Goal: Task Accomplishment & Management: Complete application form

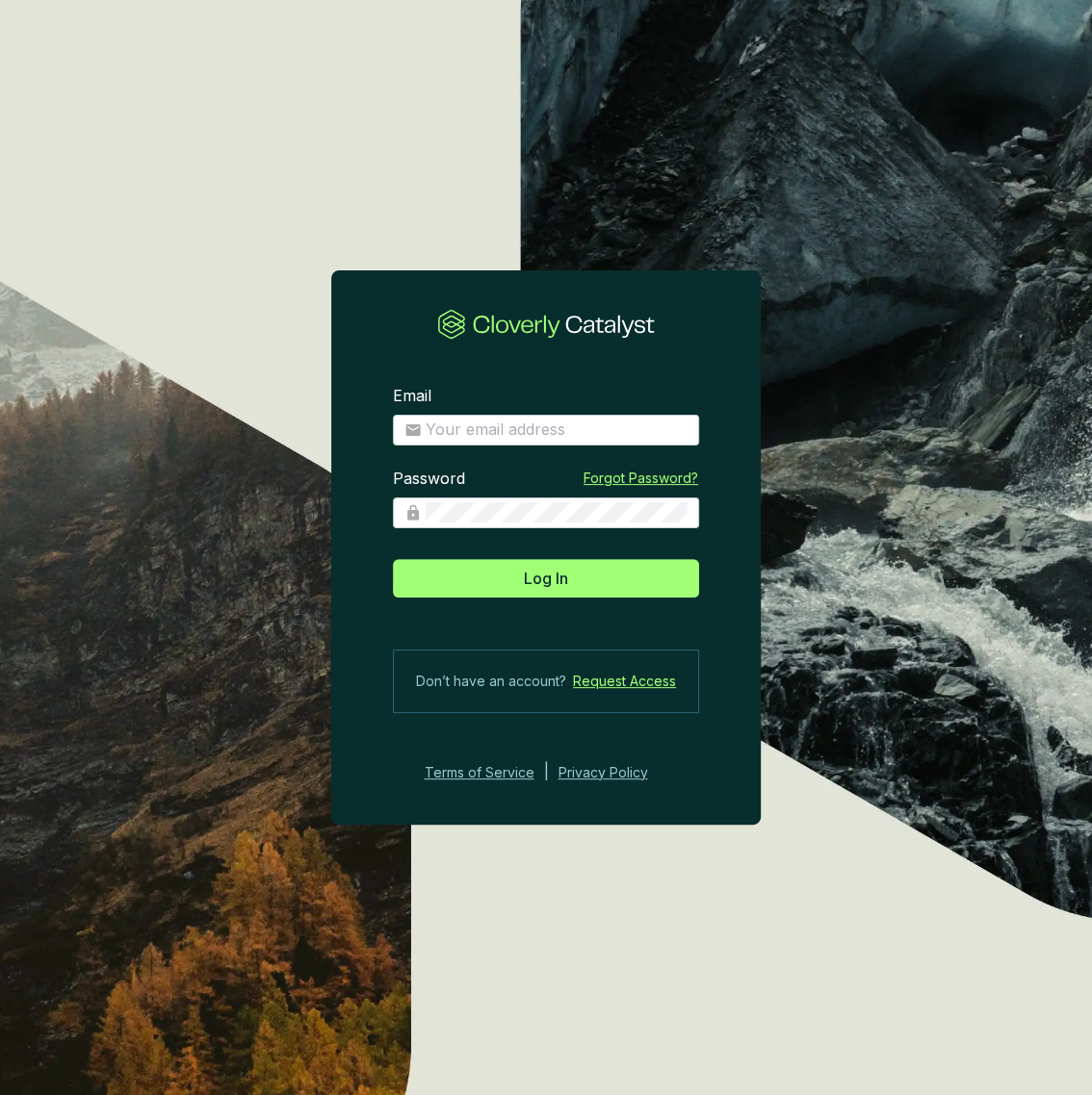
click at [470, 410] on div "Email" at bounding box center [546, 416] width 306 height 60
click at [468, 419] on input "Email" at bounding box center [556, 430] width 262 height 22
type input "[PERSON_NAME][EMAIL_ADDRESS][DOMAIN_NAME]"
click at [393, 559] on button "Log In" at bounding box center [546, 578] width 306 height 38
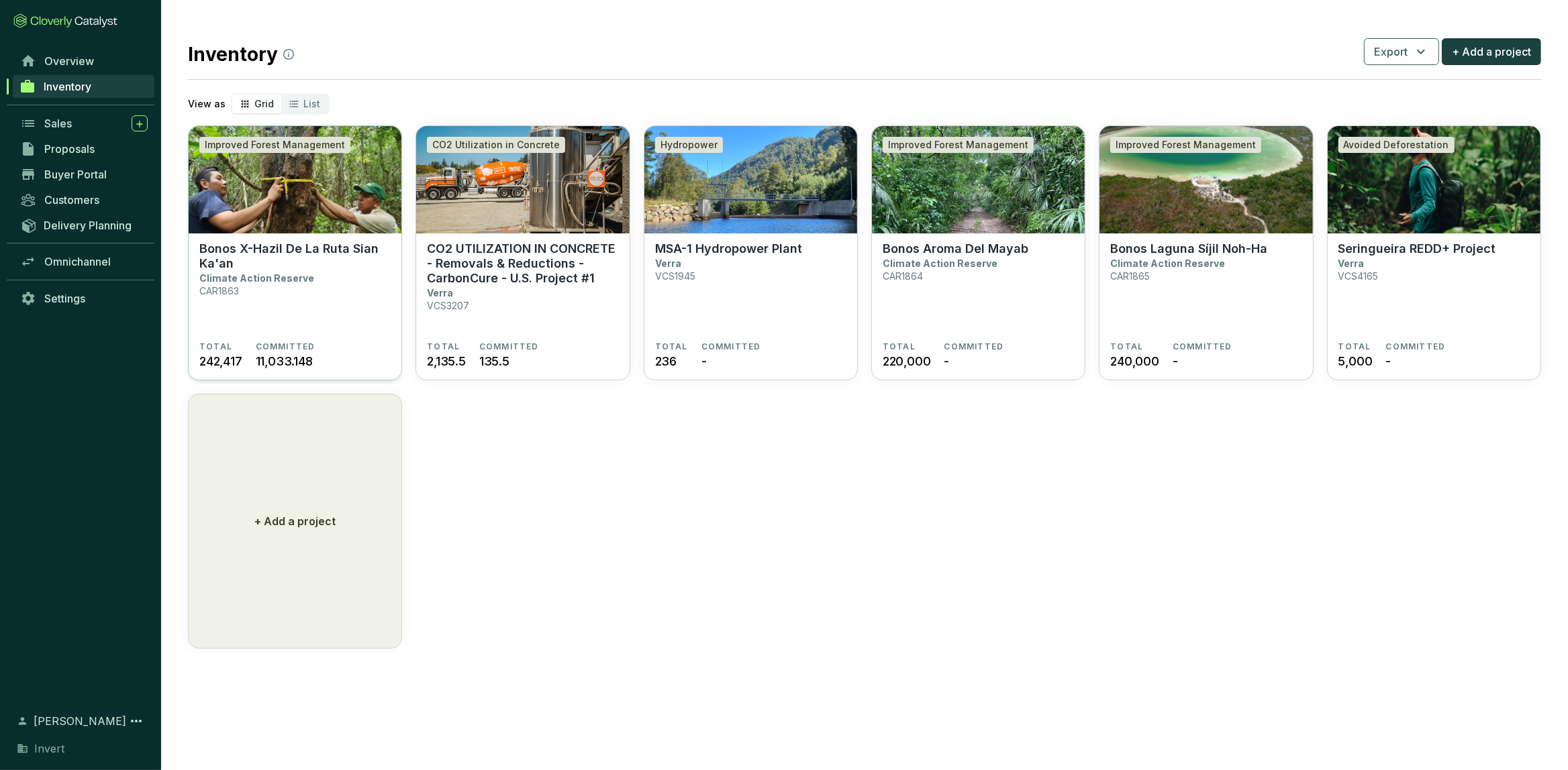
click at [375, 323] on section "Bonos X-Hazil De La Ruta Sian Ka'an Climate Action Reserve CAR1863" at bounding box center [295, 292] width 192 height 100
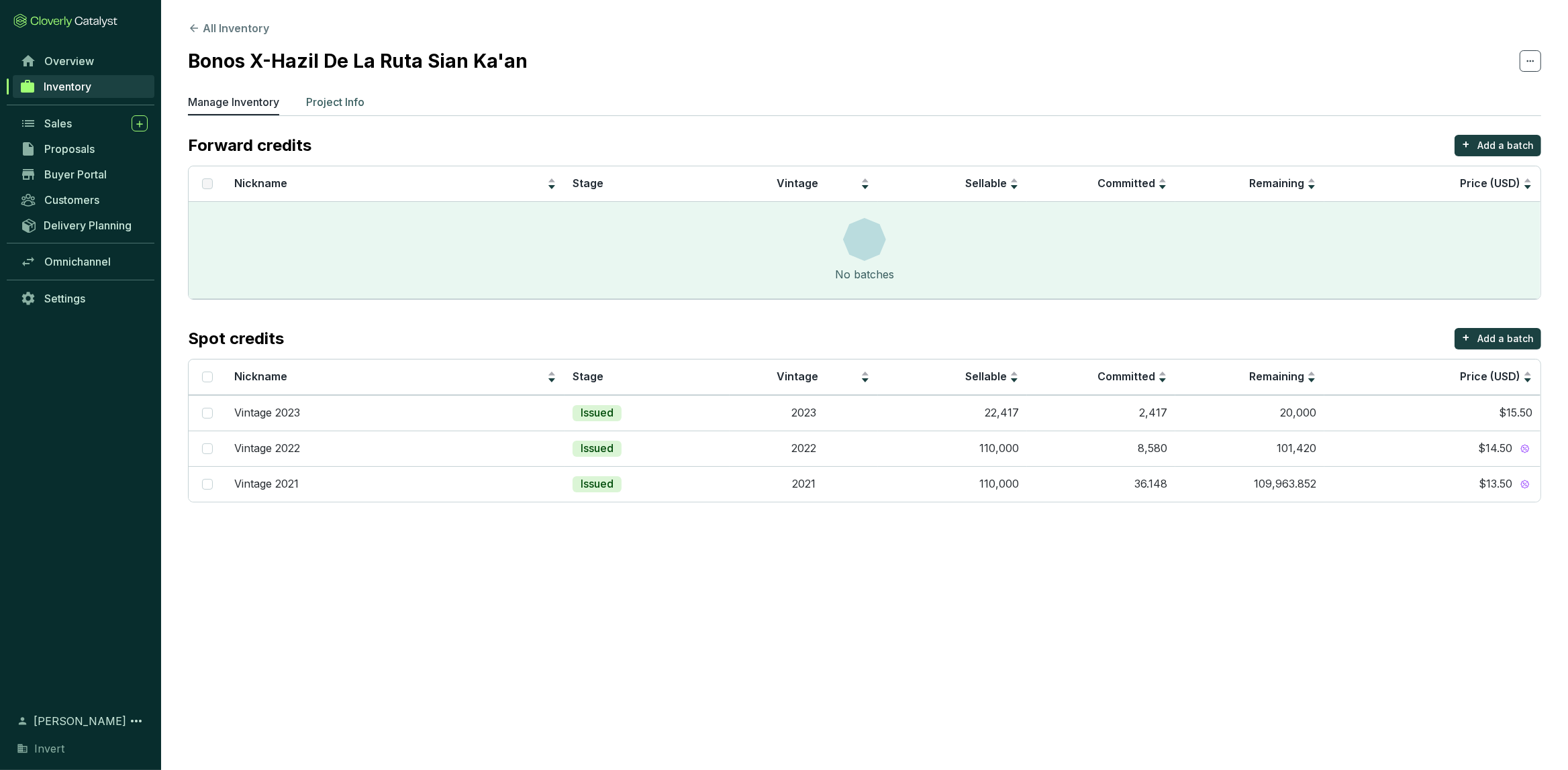
click at [325, 94] on p "Project Info" at bounding box center [335, 102] width 58 height 16
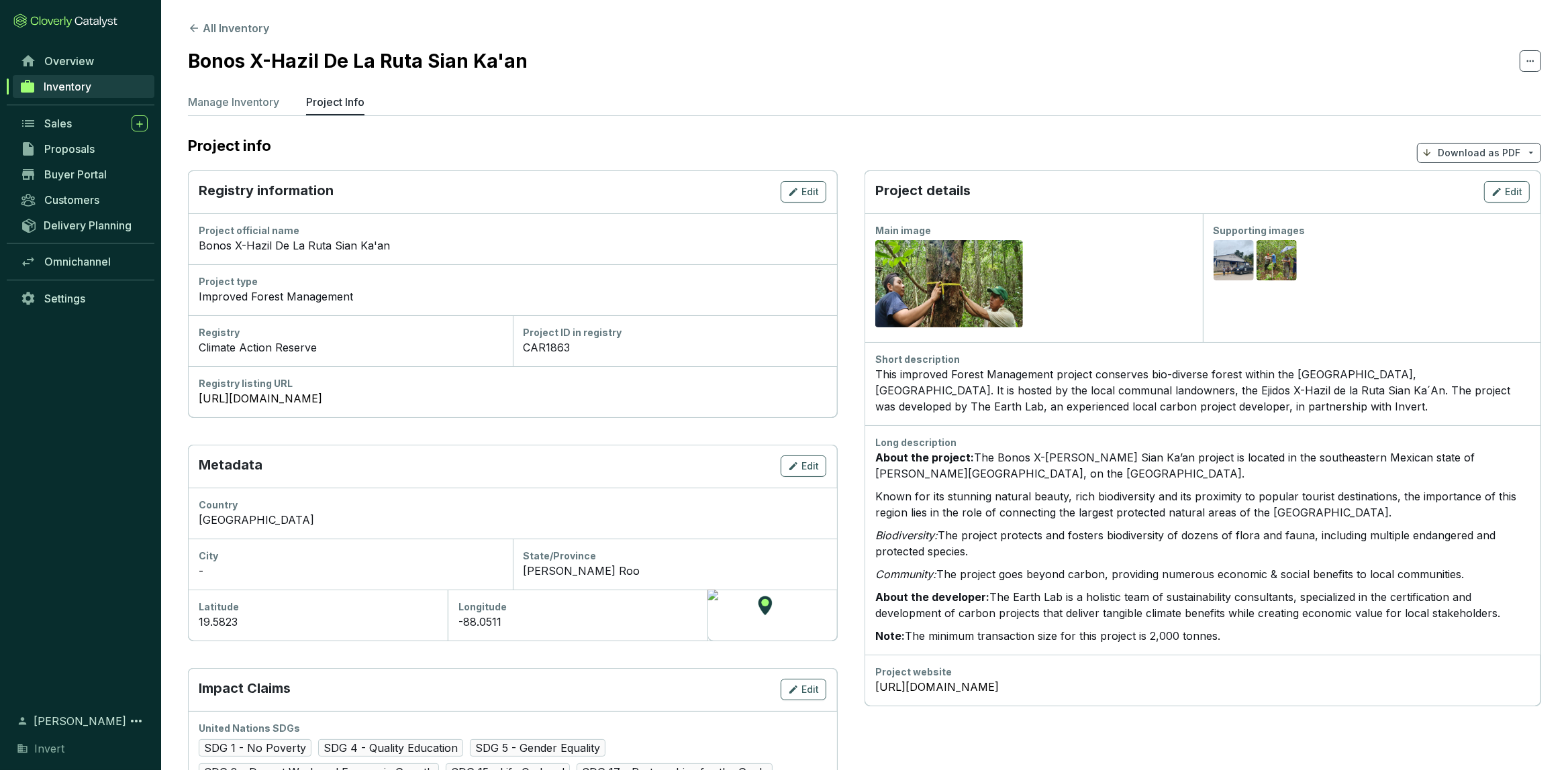
click at [1532, 148] on icon at bounding box center [1531, 152] width 11 height 12
click at [1486, 182] on span "Show pricing" at bounding box center [1478, 185] width 61 height 11
click at [71, 90] on span "Inventory" at bounding box center [67, 86] width 47 height 14
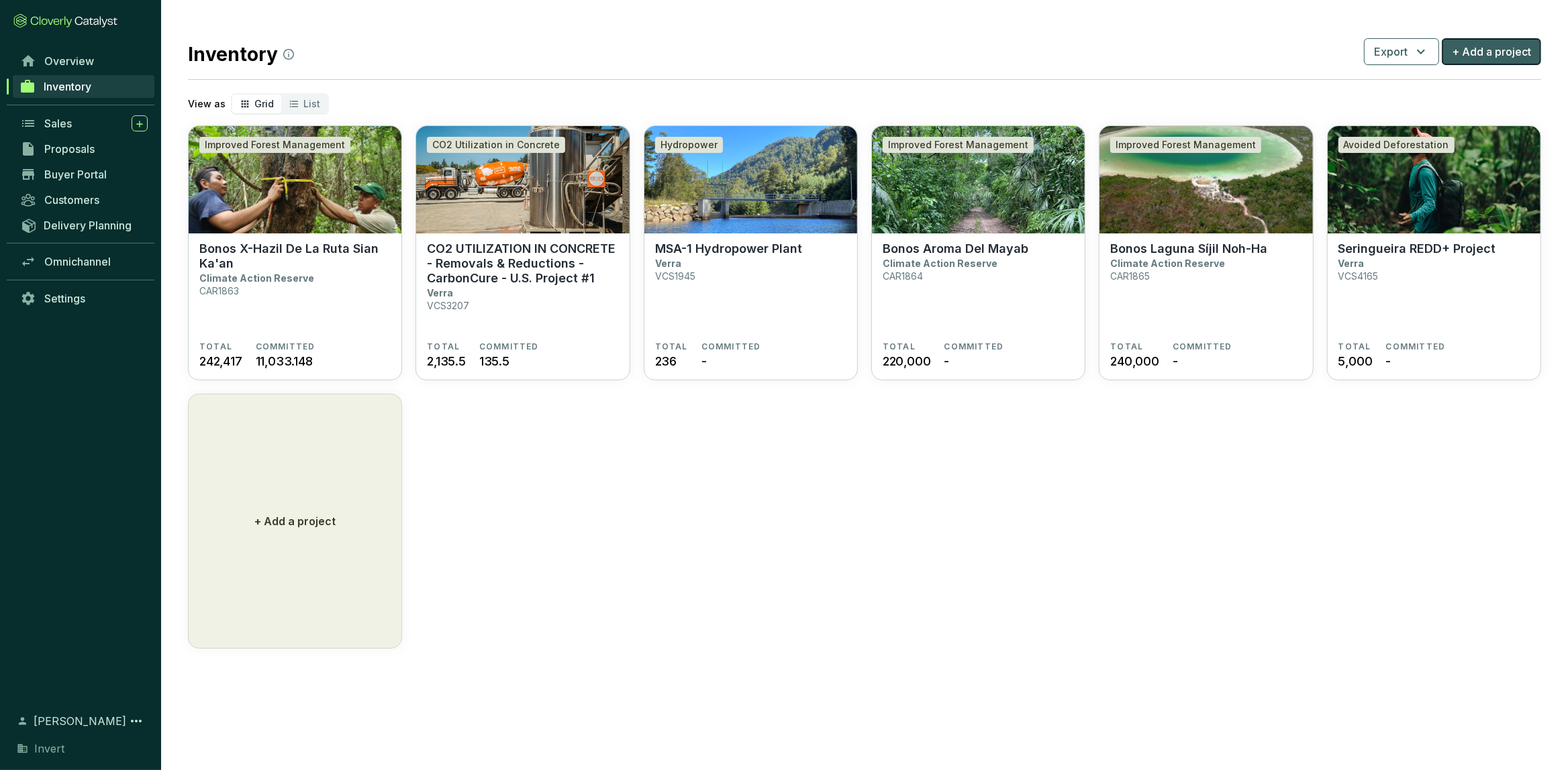
click at [1479, 64] on button "+ Add a project" at bounding box center [1491, 51] width 100 height 27
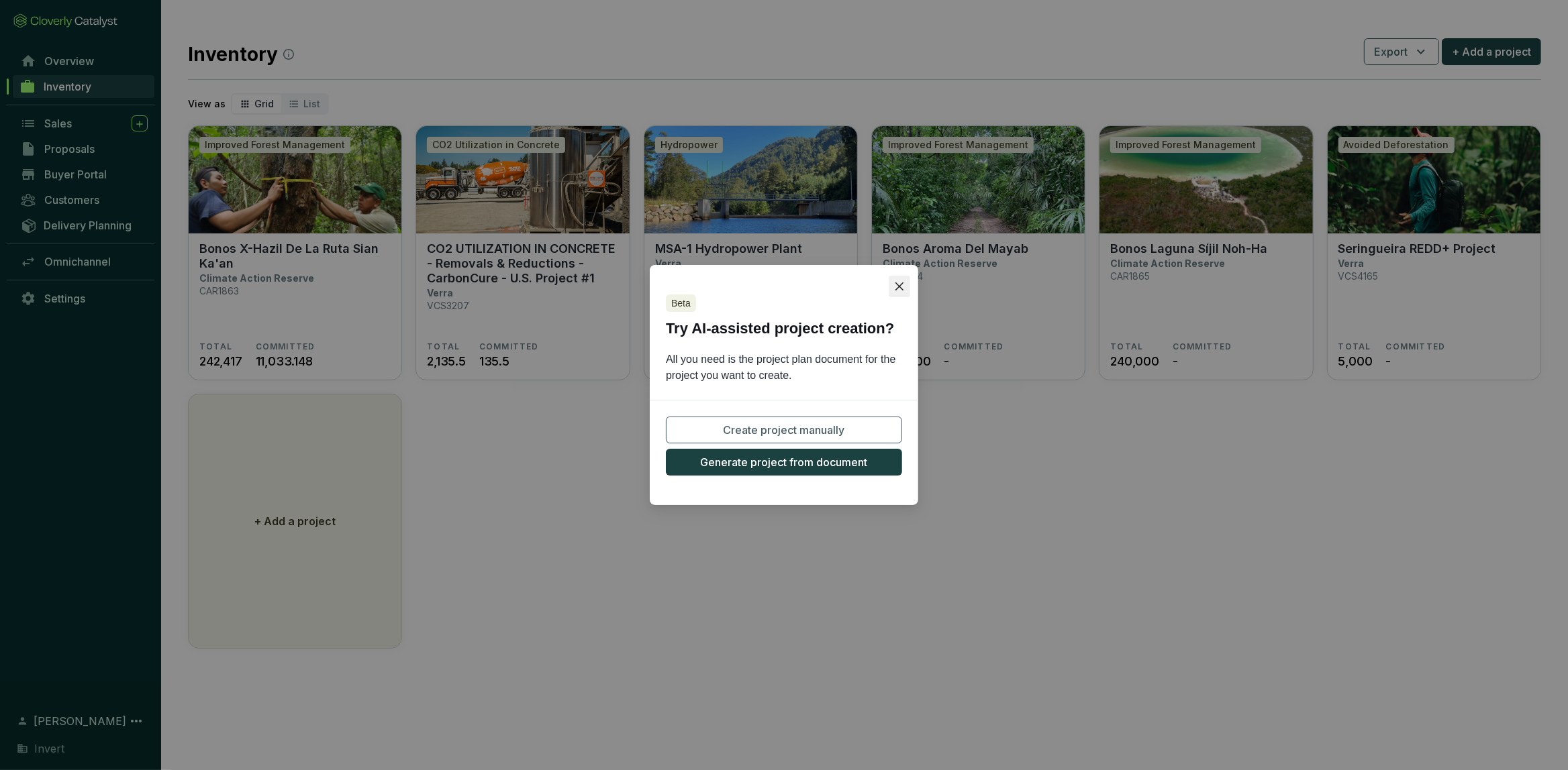
click at [899, 288] on icon "close" at bounding box center [899, 287] width 11 height 11
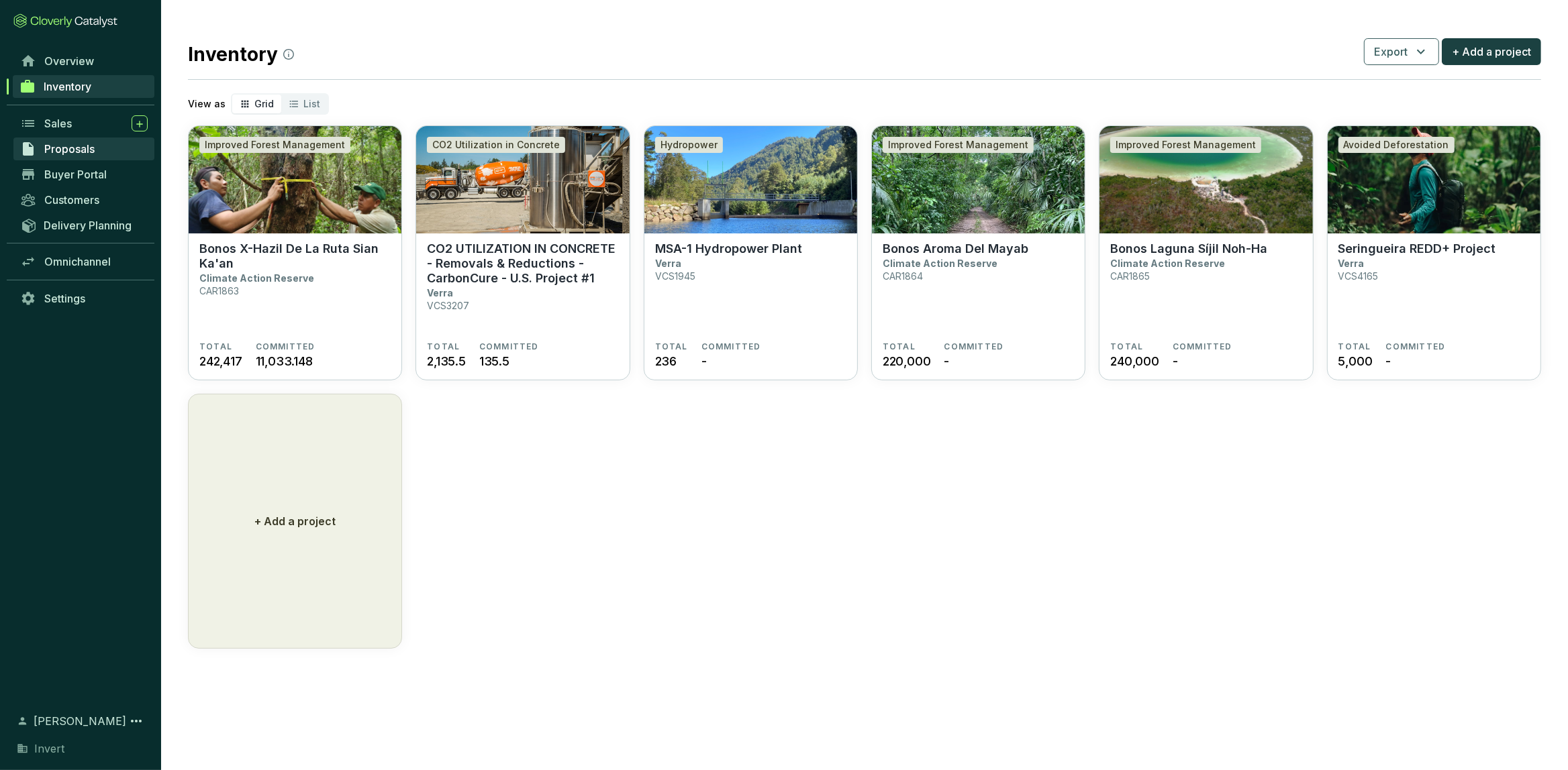
click at [73, 154] on span "Proposals" at bounding box center [69, 149] width 50 height 14
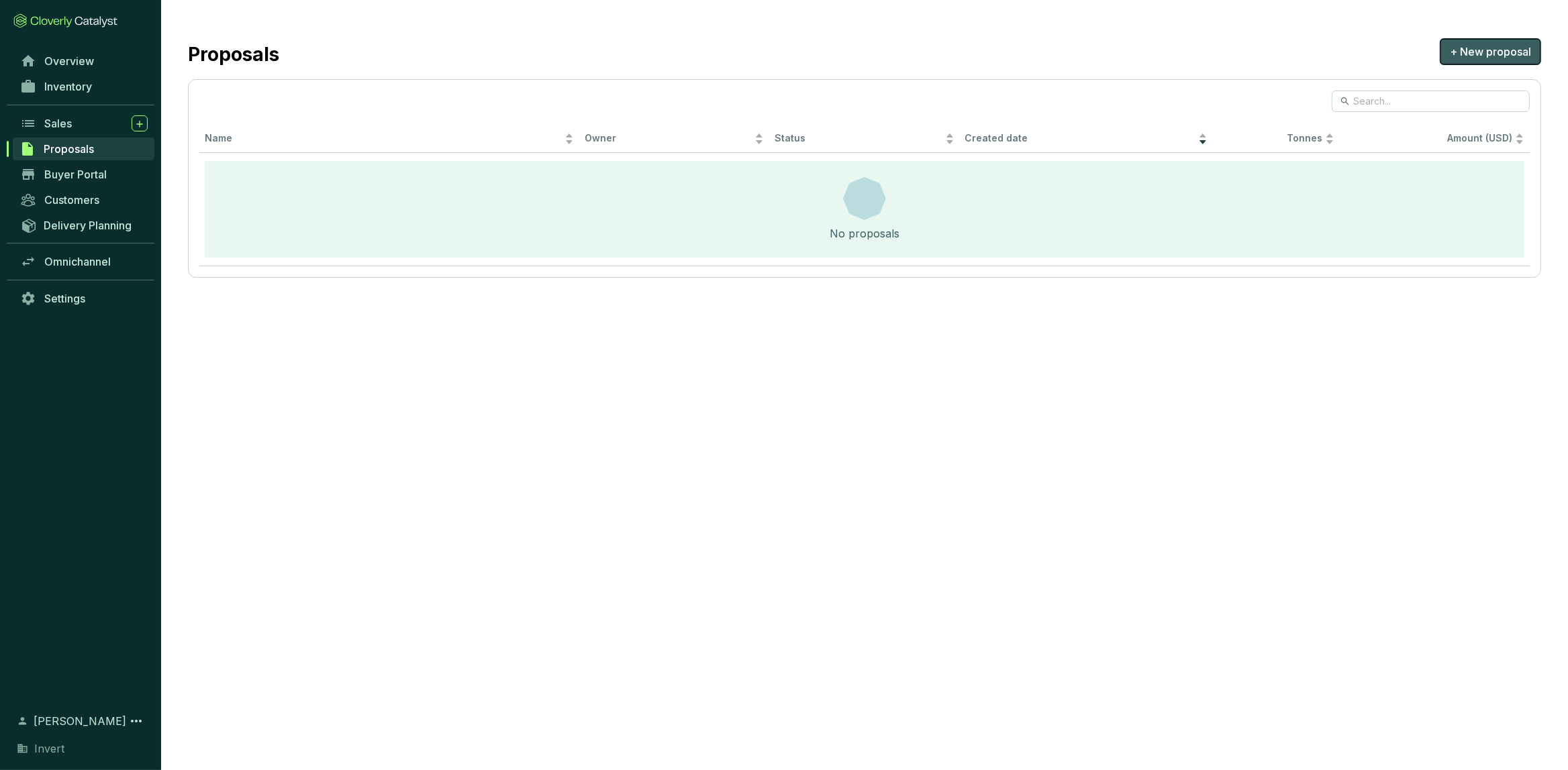
click at [1476, 61] on button "+ New proposal" at bounding box center [1490, 51] width 102 height 27
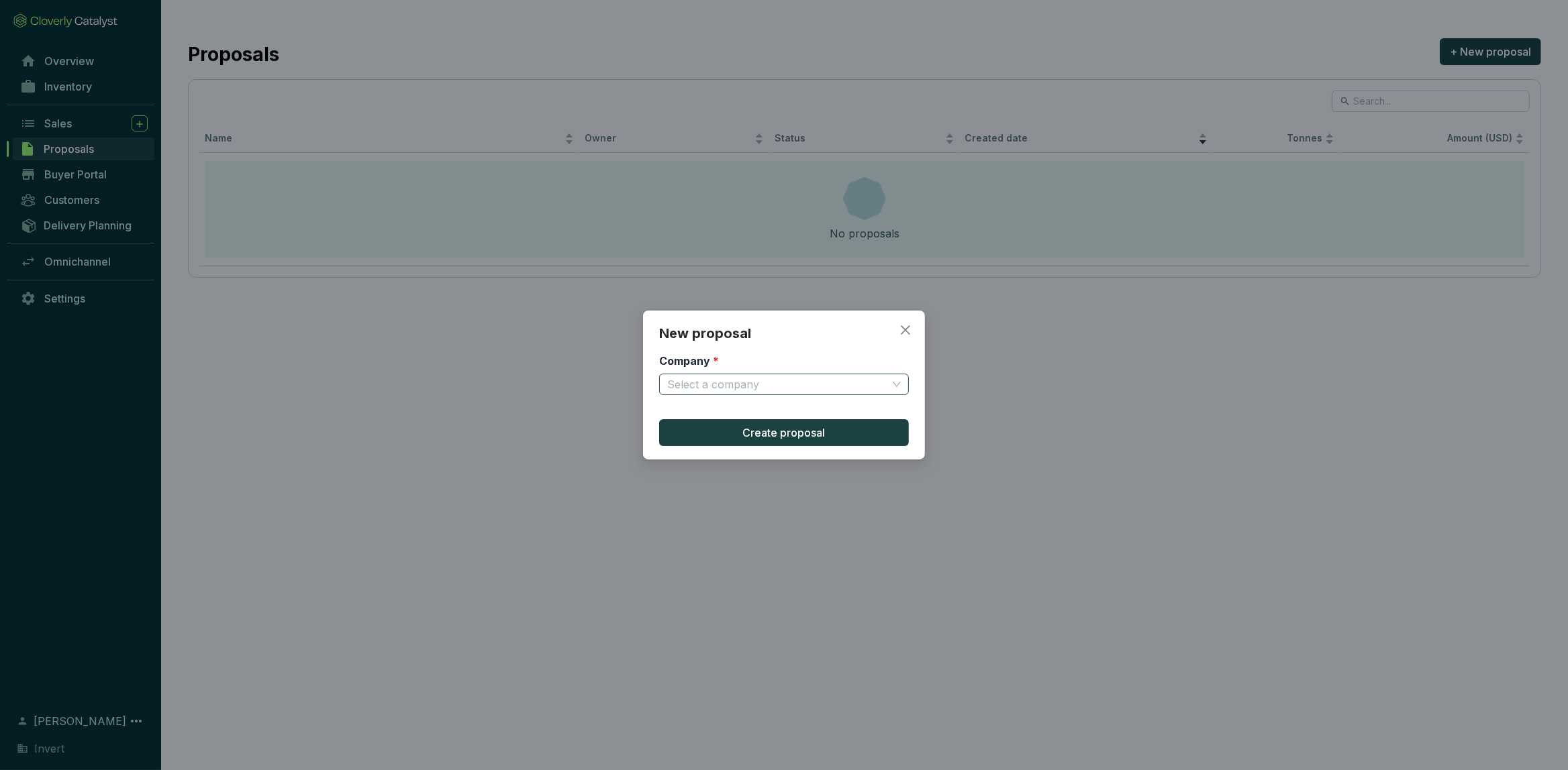
click at [831, 382] on input "Company *" at bounding box center [777, 384] width 220 height 20
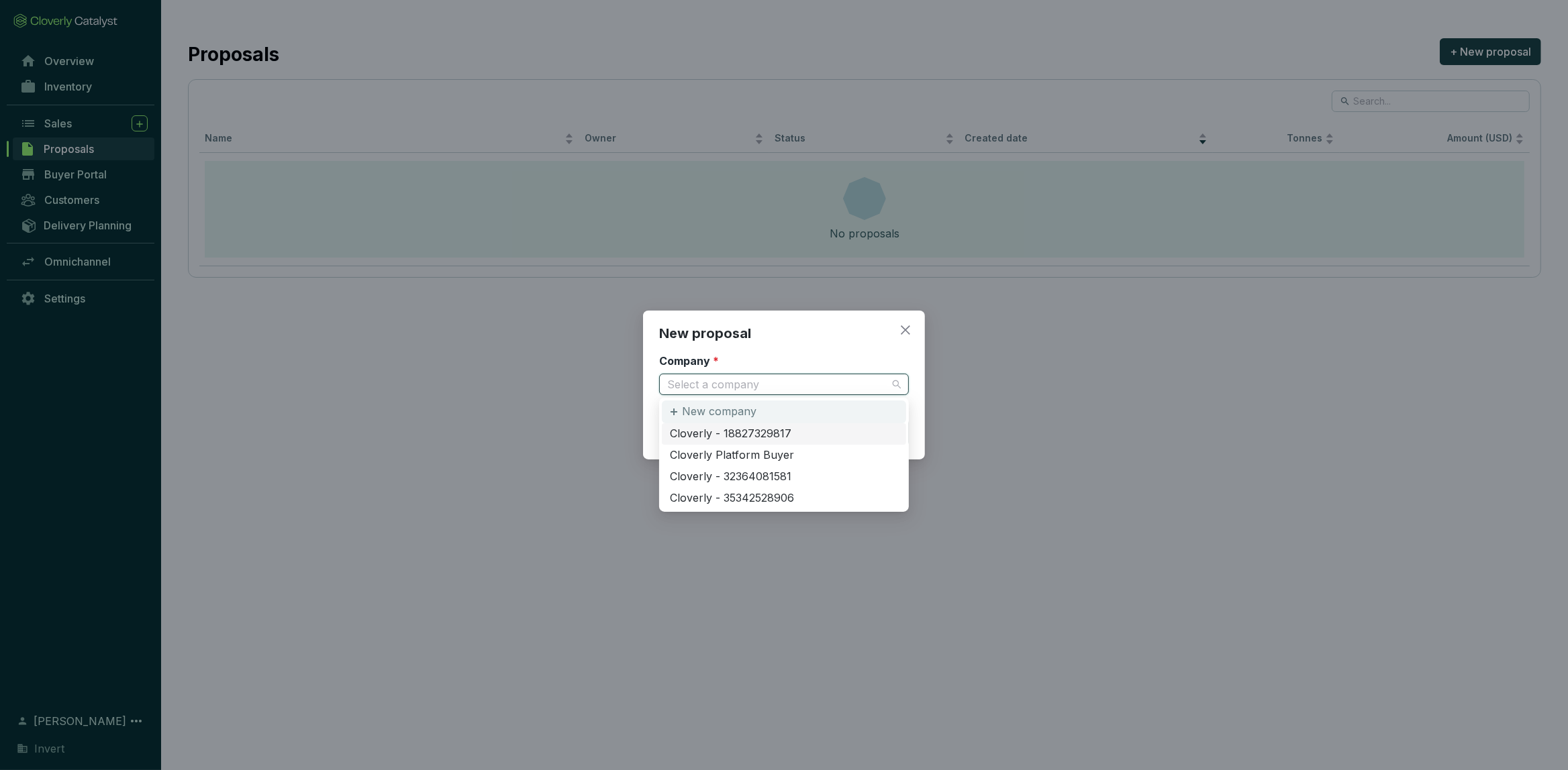
click at [741, 416] on p "New company" at bounding box center [719, 412] width 75 height 15
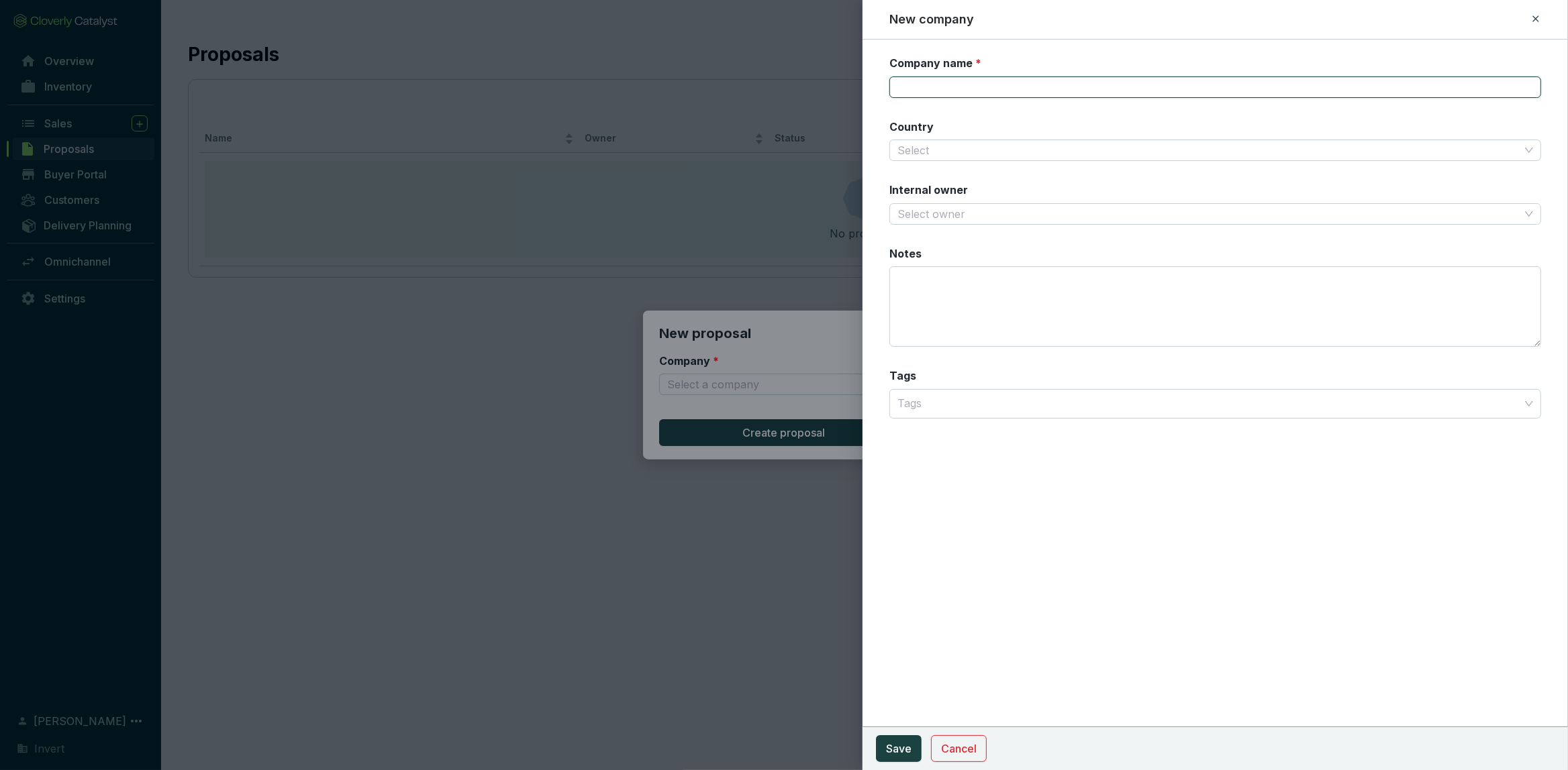
click at [990, 97] on input "Company name *" at bounding box center [1214, 86] width 652 height 21
type input "TestCo"
click at [1000, 154] on input "Country" at bounding box center [1208, 150] width 622 height 20
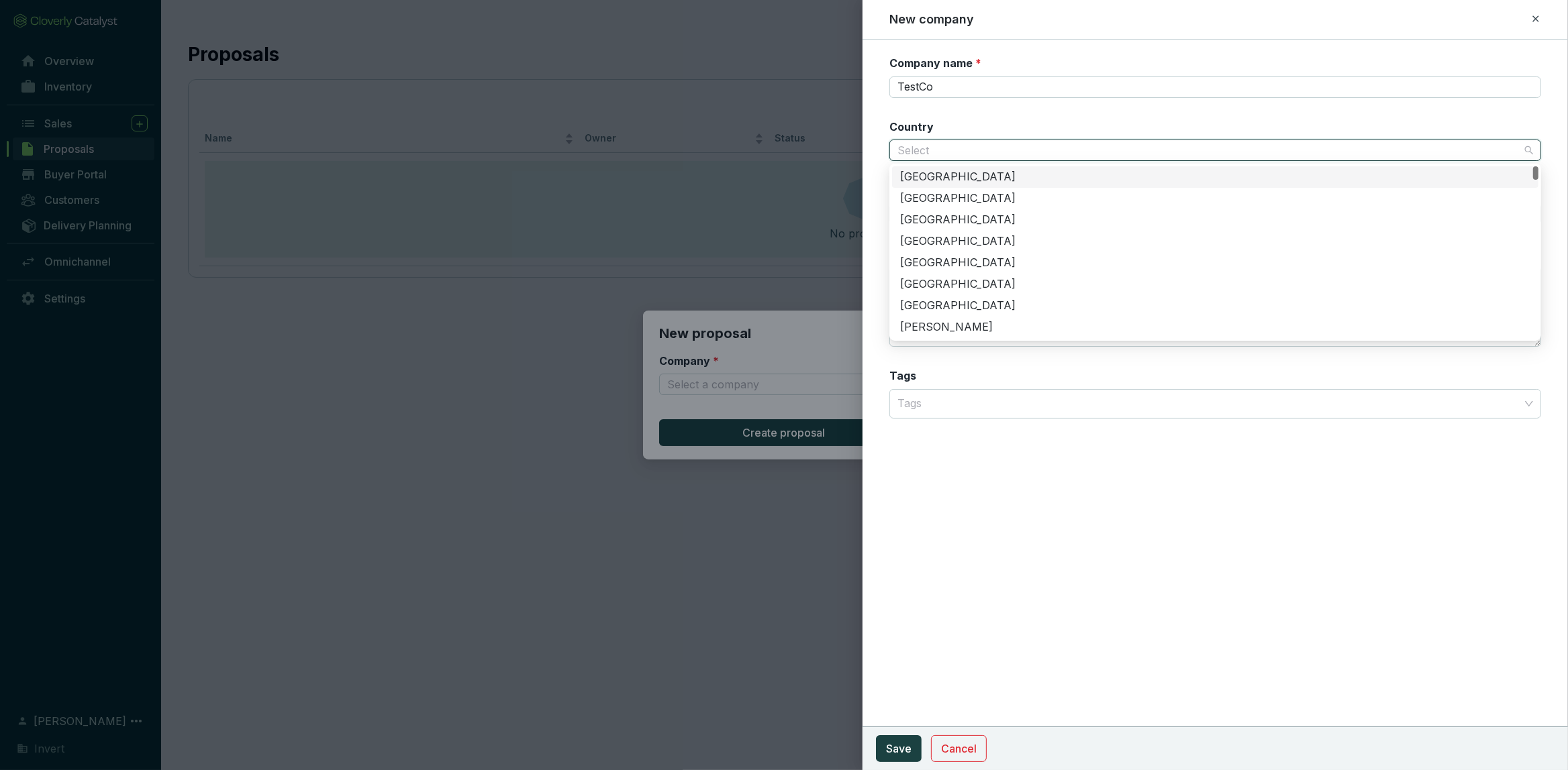
click at [1017, 178] on div "United States of America" at bounding box center [1215, 177] width 630 height 15
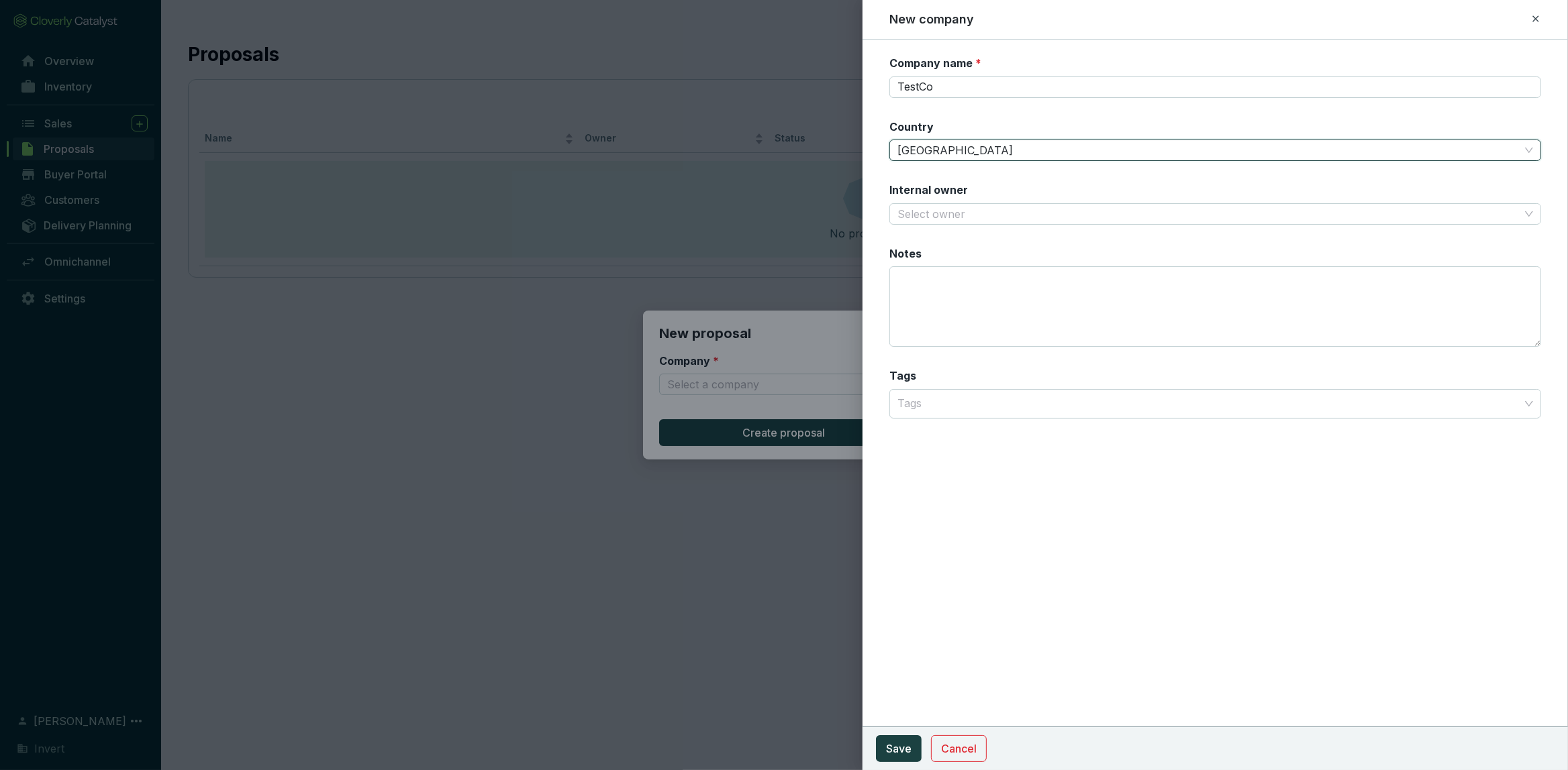
click at [1088, 230] on section "Company name * TestCo Country United States of America United States of America…" at bounding box center [1214, 245] width 652 height 379
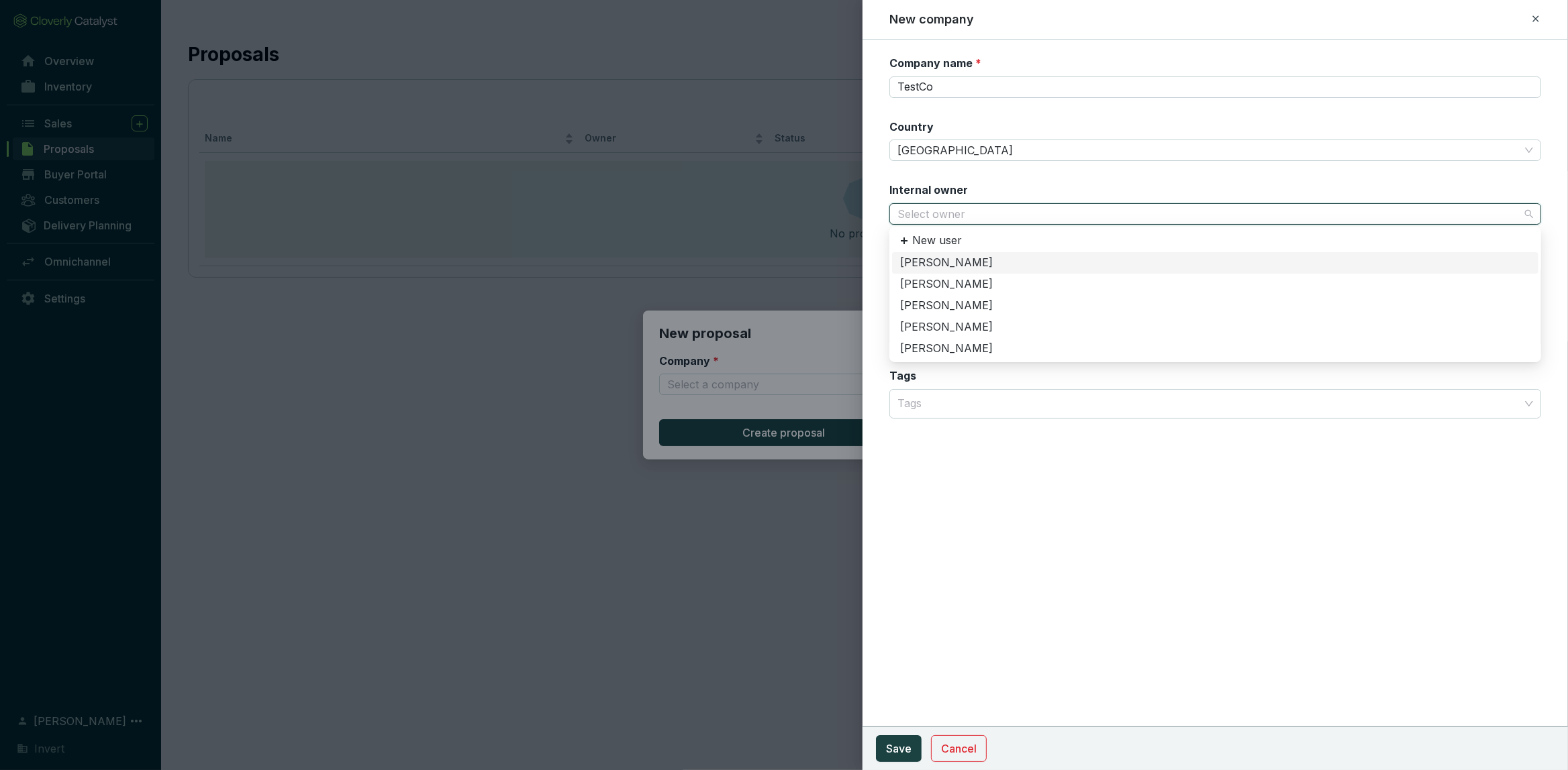
click at [1087, 222] on input "Internal owner" at bounding box center [1208, 213] width 622 height 20
click at [941, 320] on div "Mark Lawson" at bounding box center [1215, 327] width 630 height 15
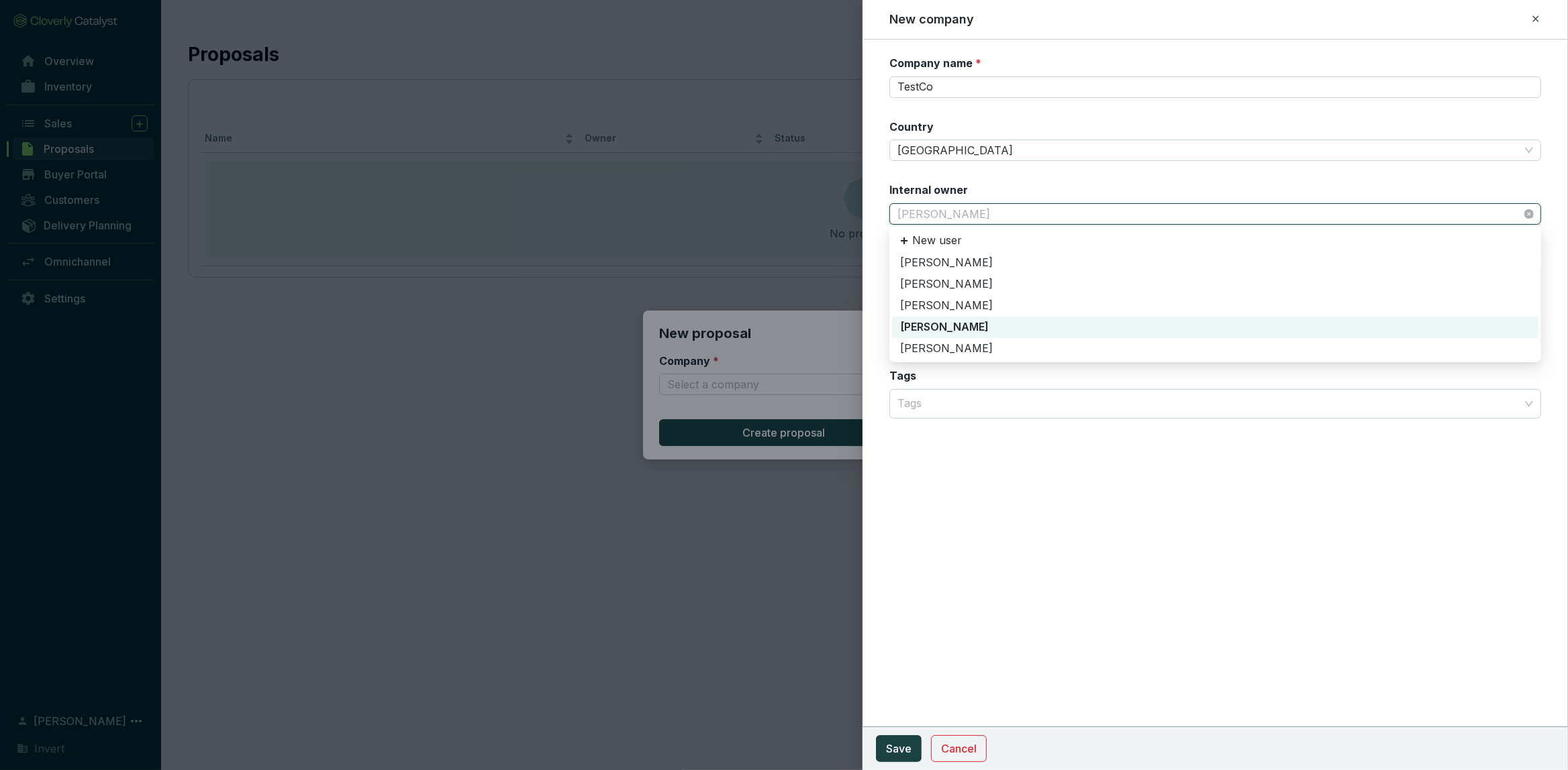
click at [983, 217] on span "Mark Lawson" at bounding box center [1215, 213] width 636 height 20
click at [919, 311] on div "[PERSON_NAME]" at bounding box center [1215, 306] width 630 height 15
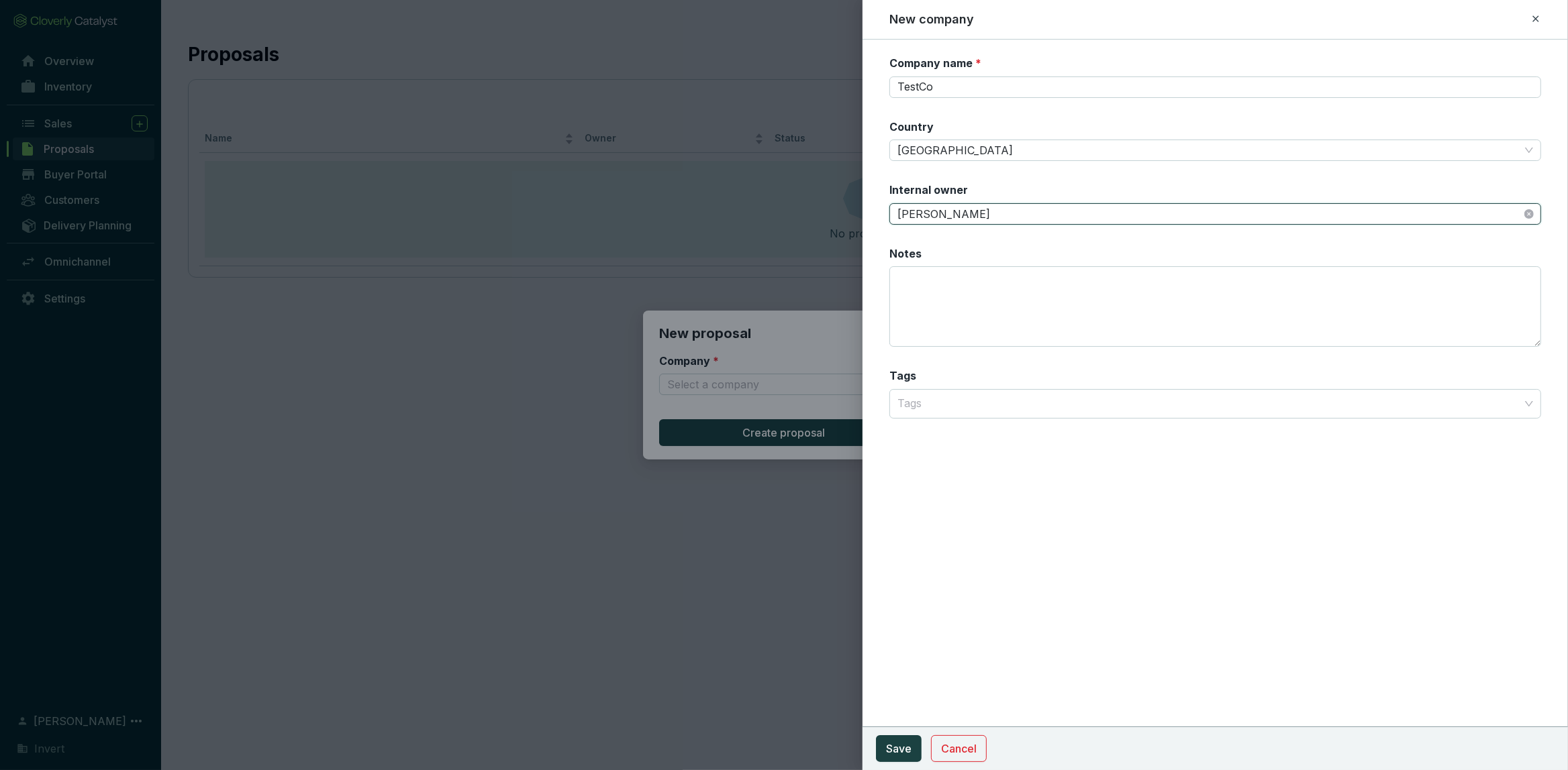
click at [1087, 237] on section "Company name * TestCo Country United States of America Internal owner Kevin Kev…" at bounding box center [1214, 245] width 652 height 379
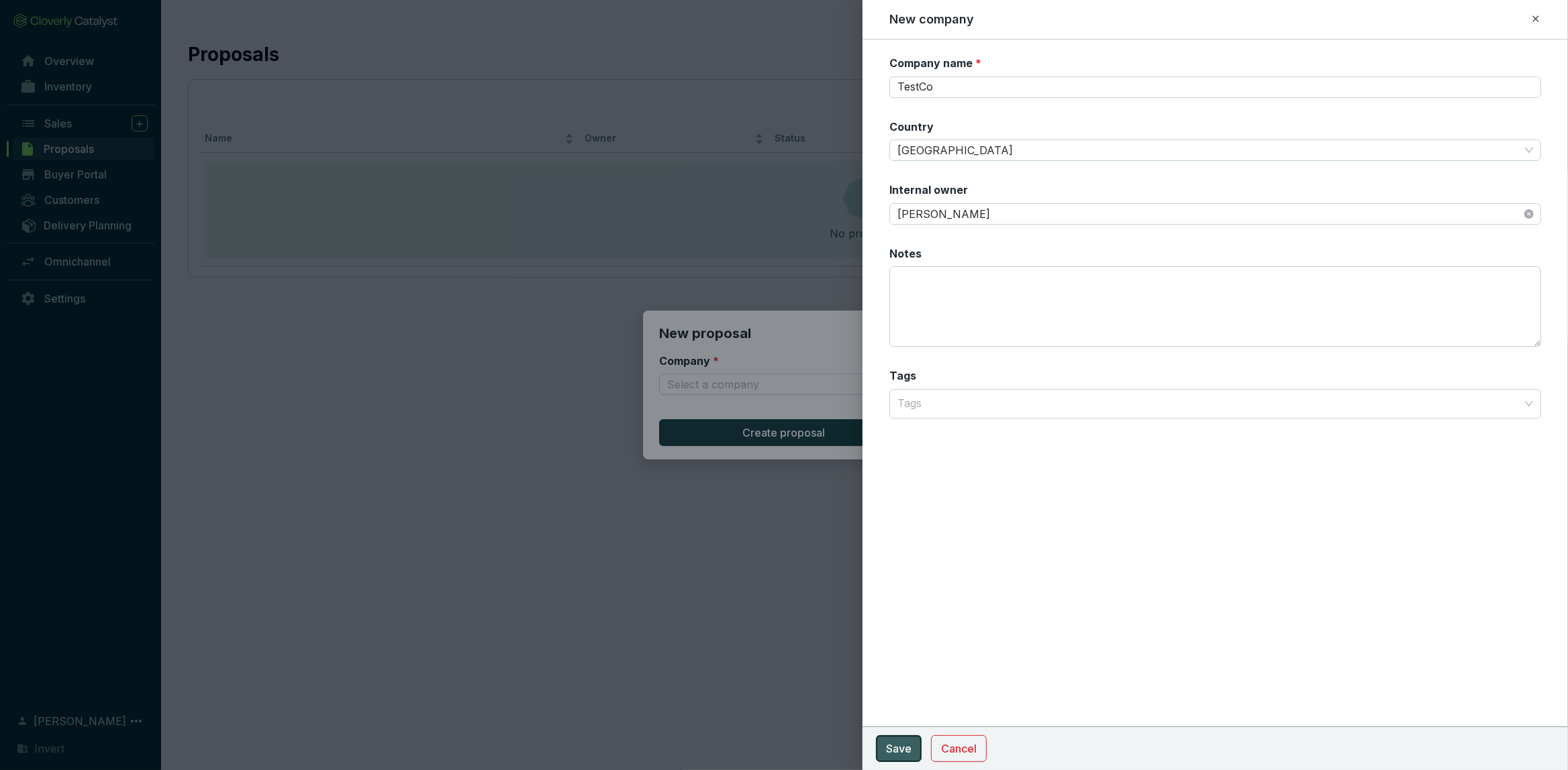
click at [896, 743] on span "Save" at bounding box center [898, 748] width 25 height 16
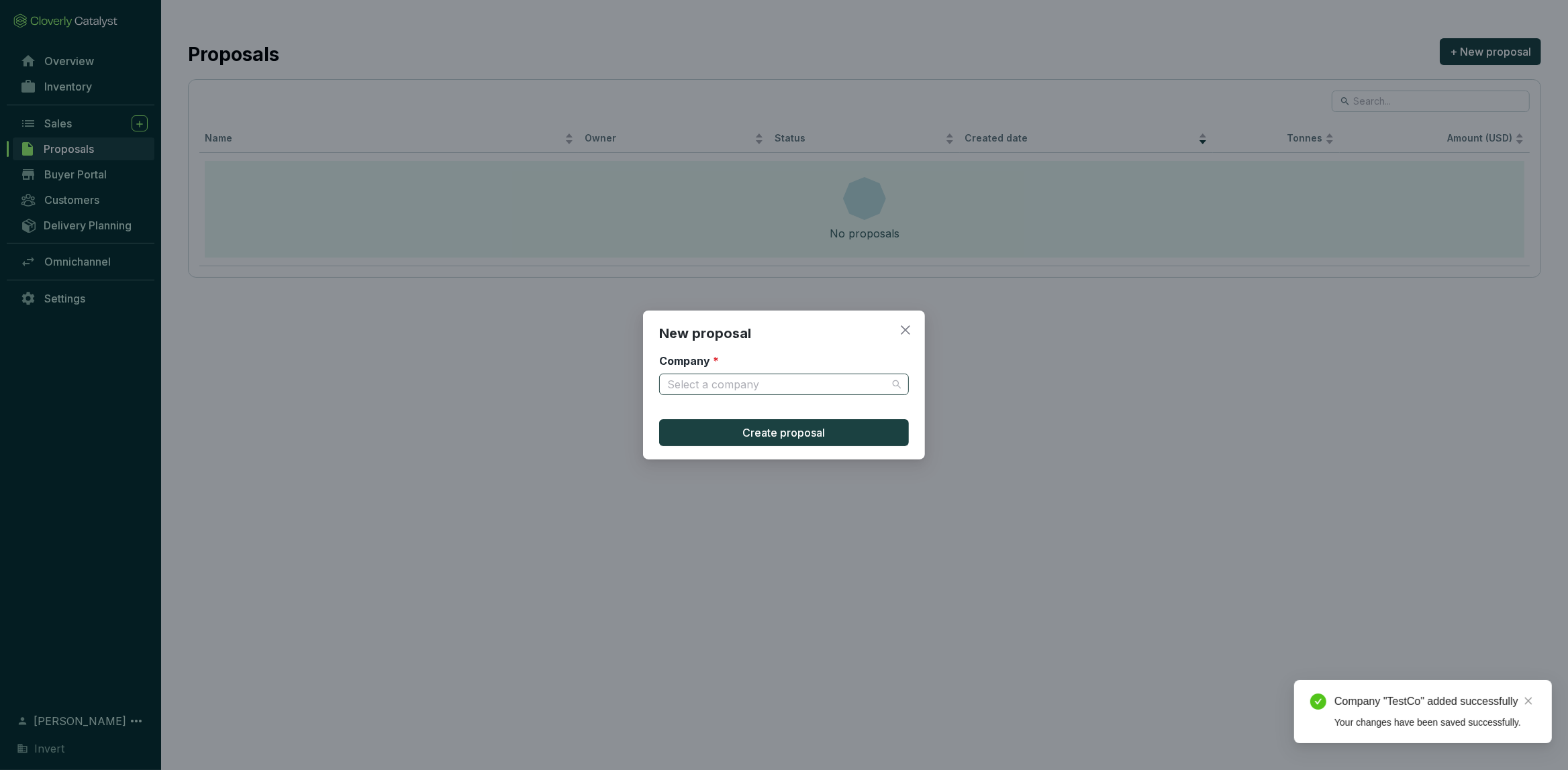
click at [776, 384] on input "Company *" at bounding box center [777, 384] width 220 height 20
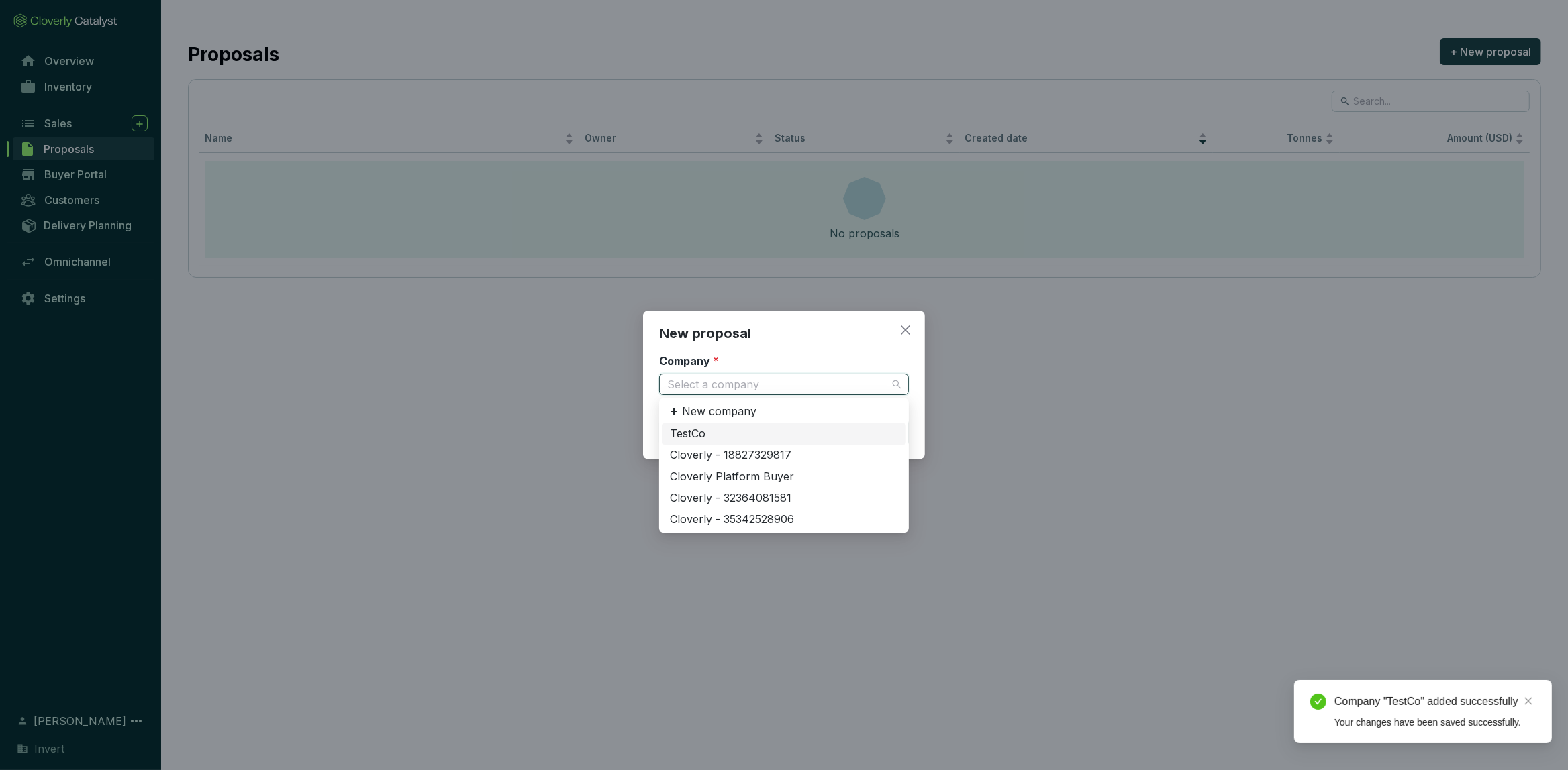
click at [710, 433] on div "TestCo" at bounding box center [784, 434] width 228 height 15
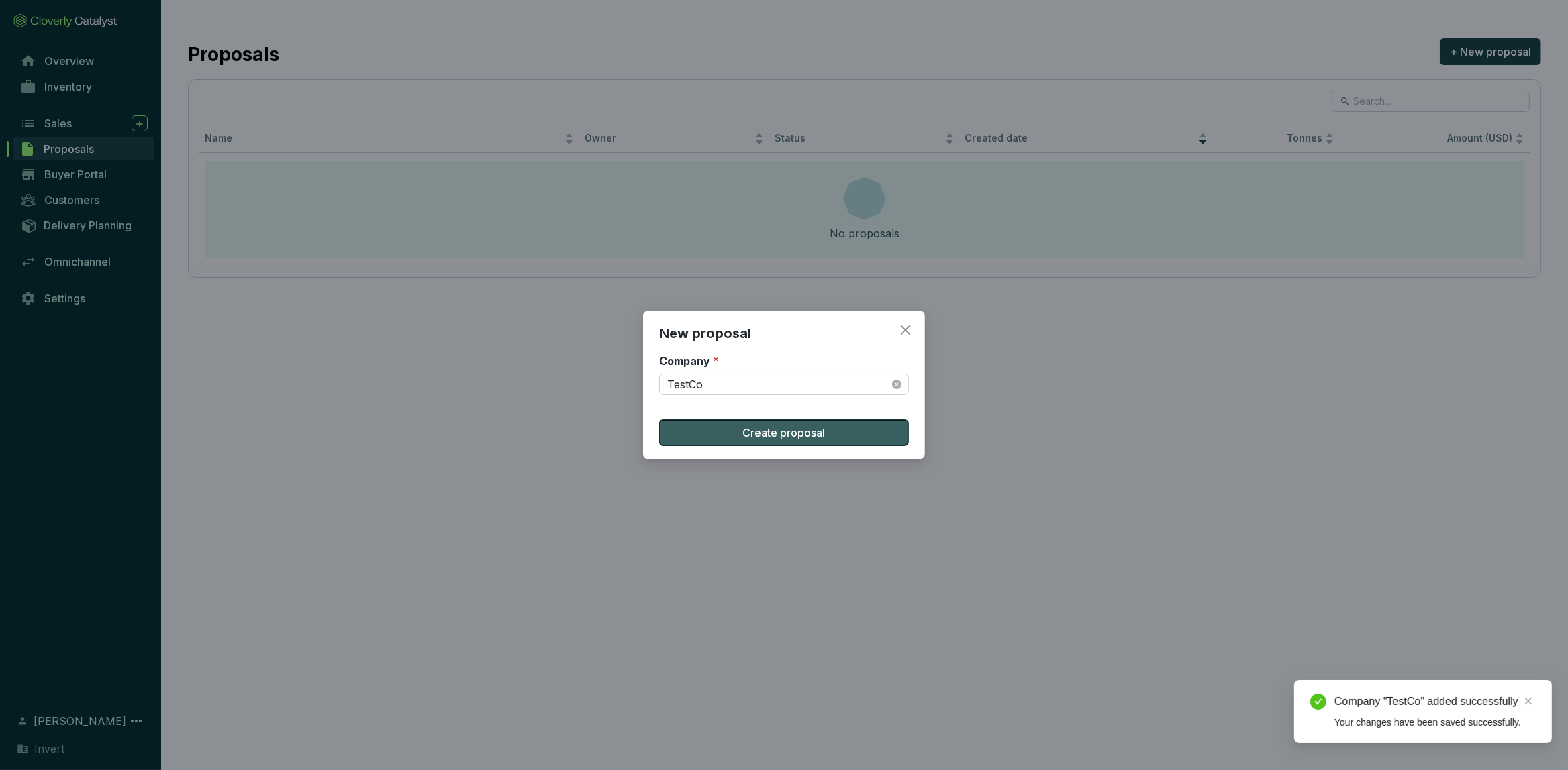
click at [775, 433] on span "Create proposal" at bounding box center [784, 432] width 82 height 16
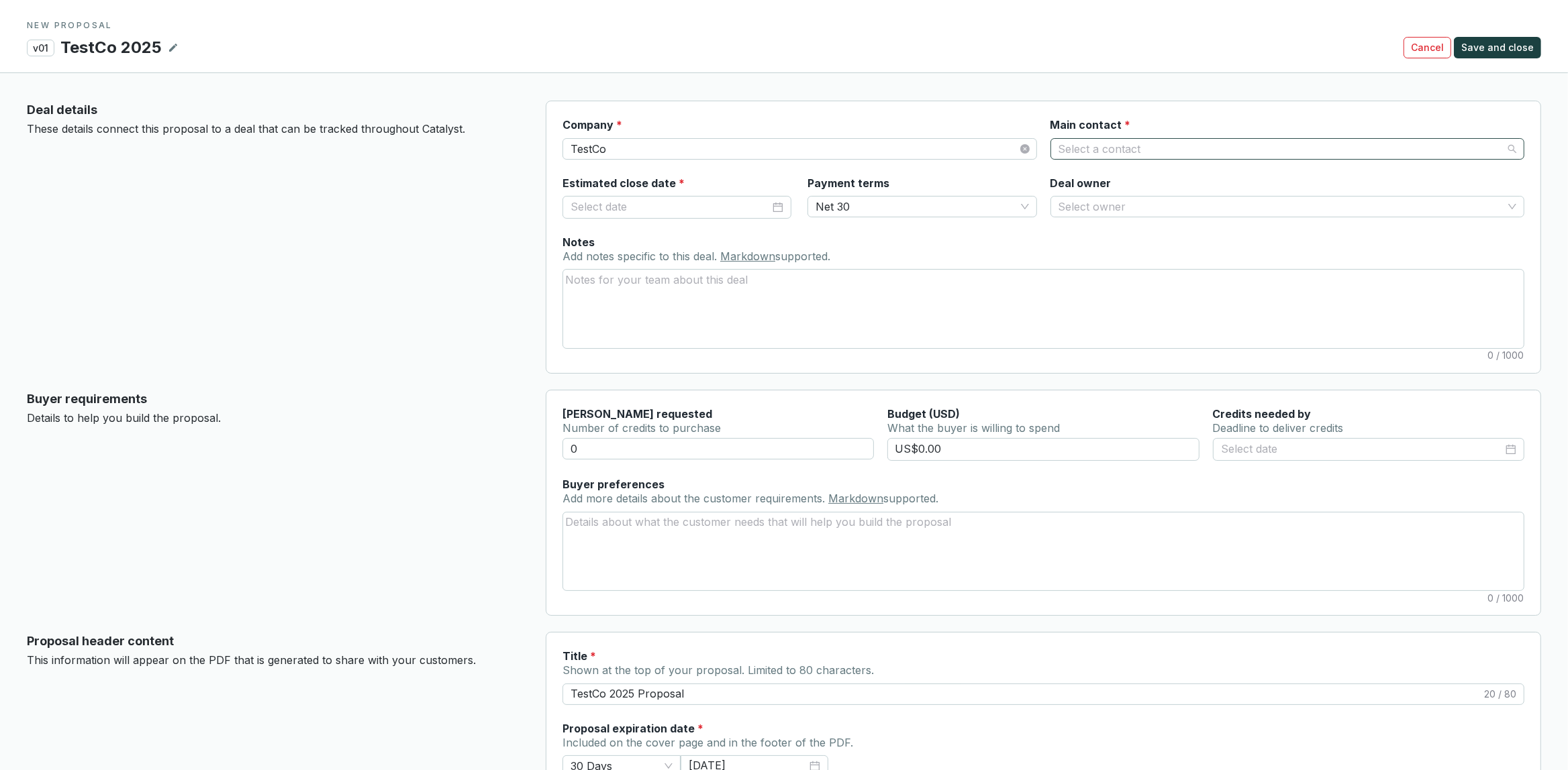
click at [1124, 141] on input "Main contact *" at bounding box center [1280, 148] width 444 height 20
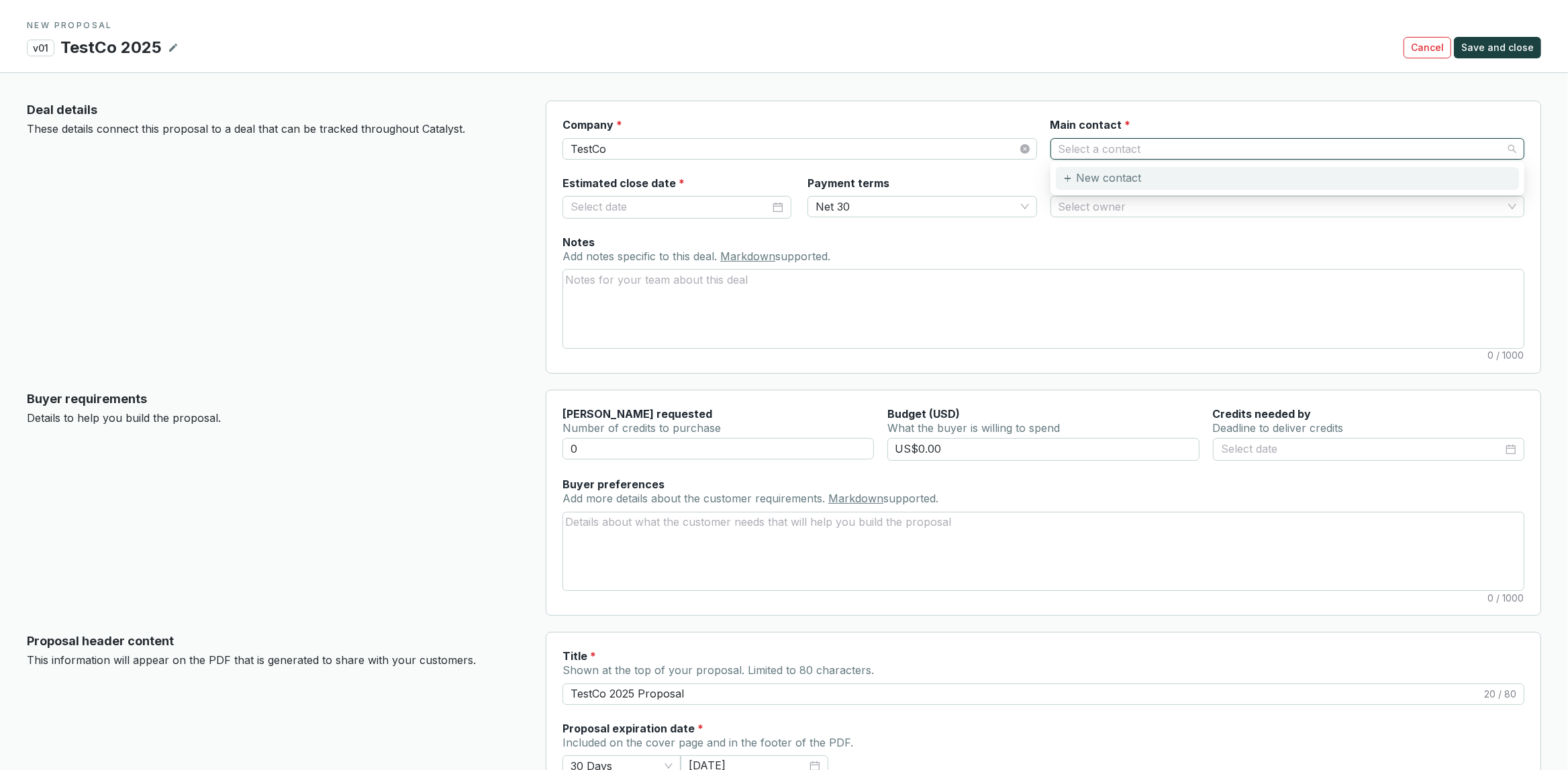
click at [1121, 168] on div "New contact" at bounding box center [1287, 178] width 463 height 23
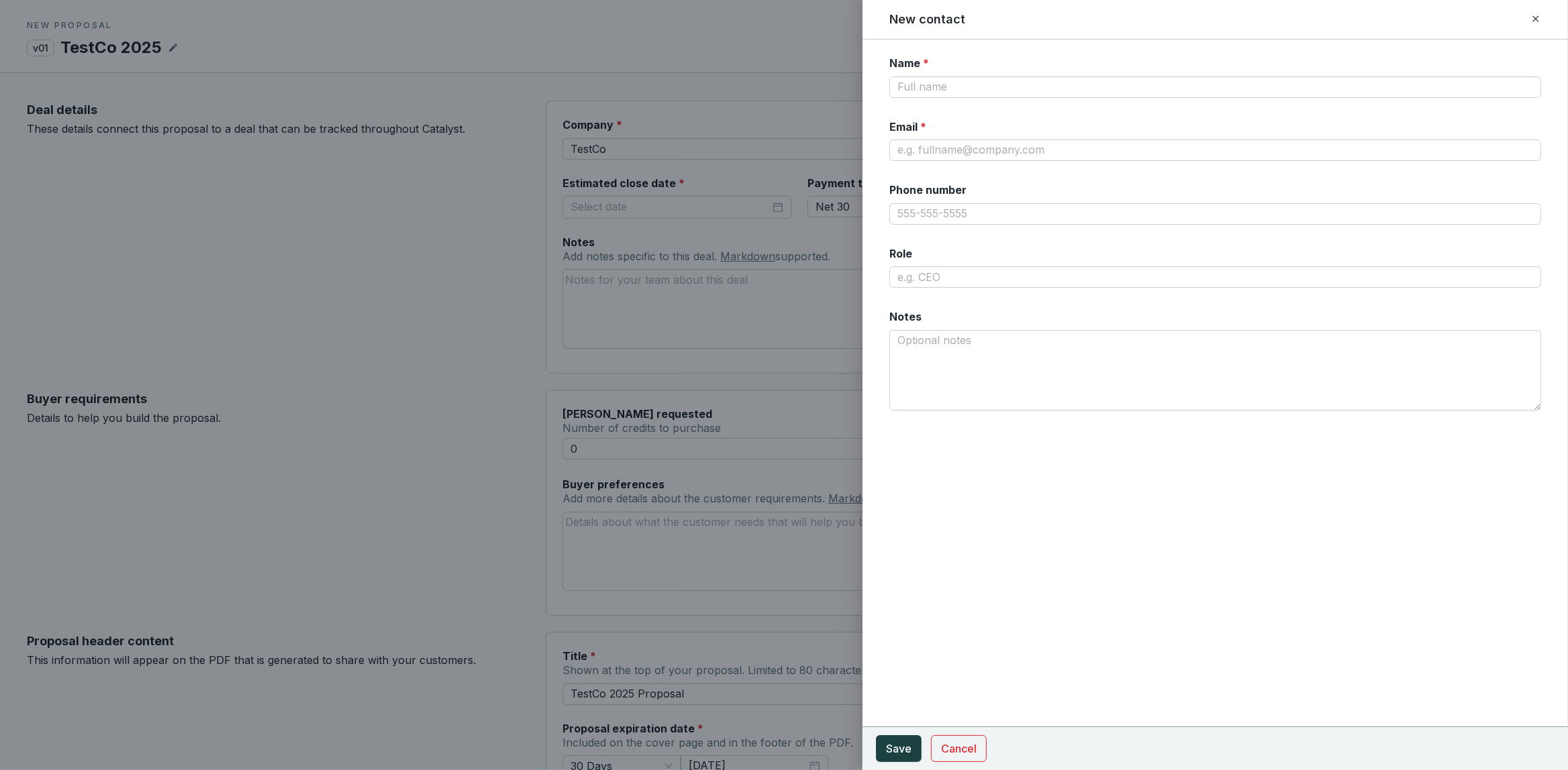
click at [777, 211] on div at bounding box center [784, 385] width 1568 height 770
click at [964, 741] on span "Cancel" at bounding box center [959, 748] width 36 height 16
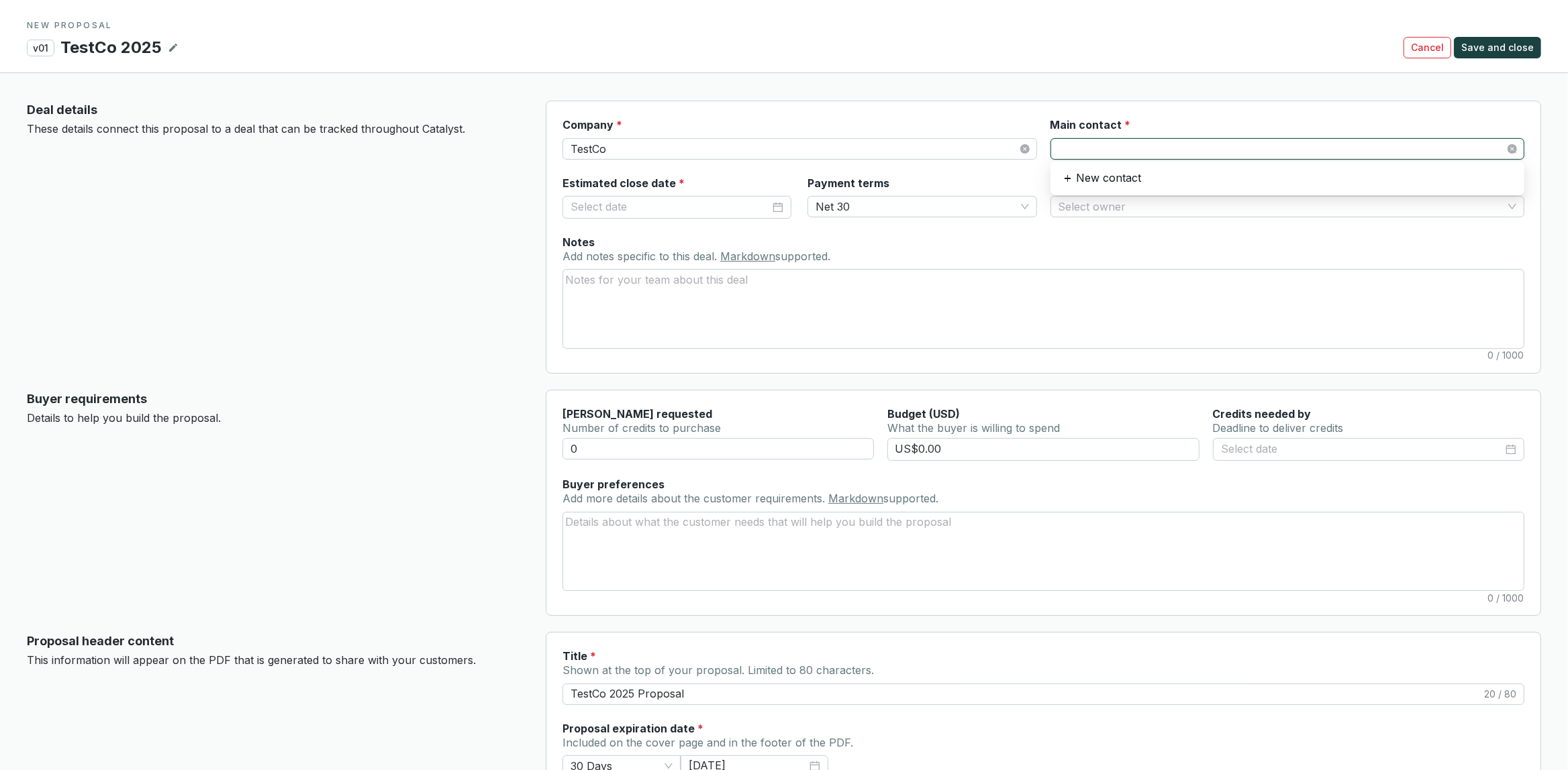
click at [1147, 154] on span at bounding box center [1287, 148] width 458 height 20
click at [551, 227] on section "Company * TestCo Main contact * Estimated close date * Payment terms Net 30 Dea…" at bounding box center [1044, 237] width 995 height 273
click at [1160, 123] on div "Main contact *" at bounding box center [1287, 139] width 474 height 43
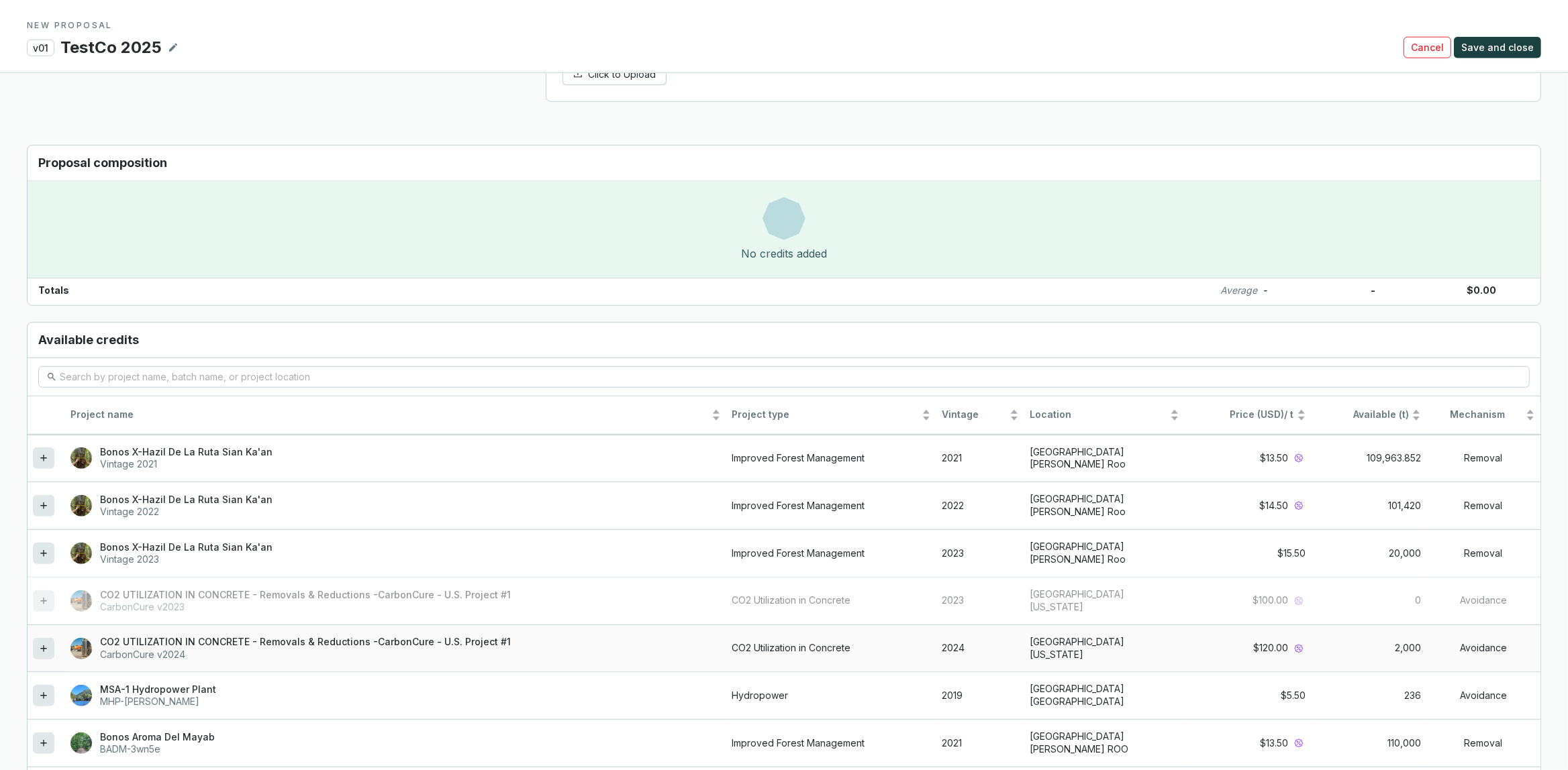
scroll to position [896, 0]
click at [44, 467] on icon at bounding box center [44, 459] width 11 height 16
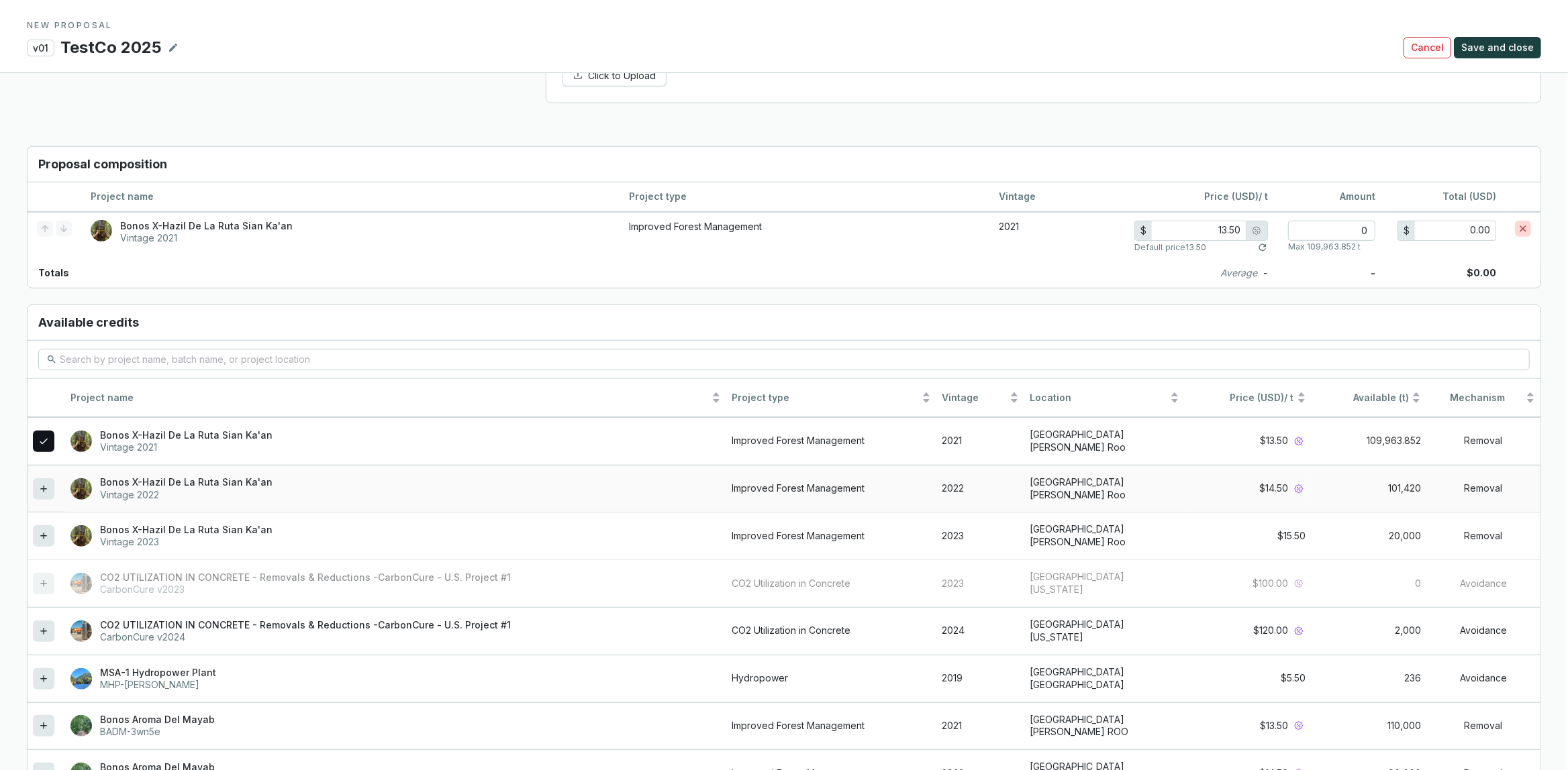
click at [44, 492] on icon at bounding box center [43, 489] width 6 height 6
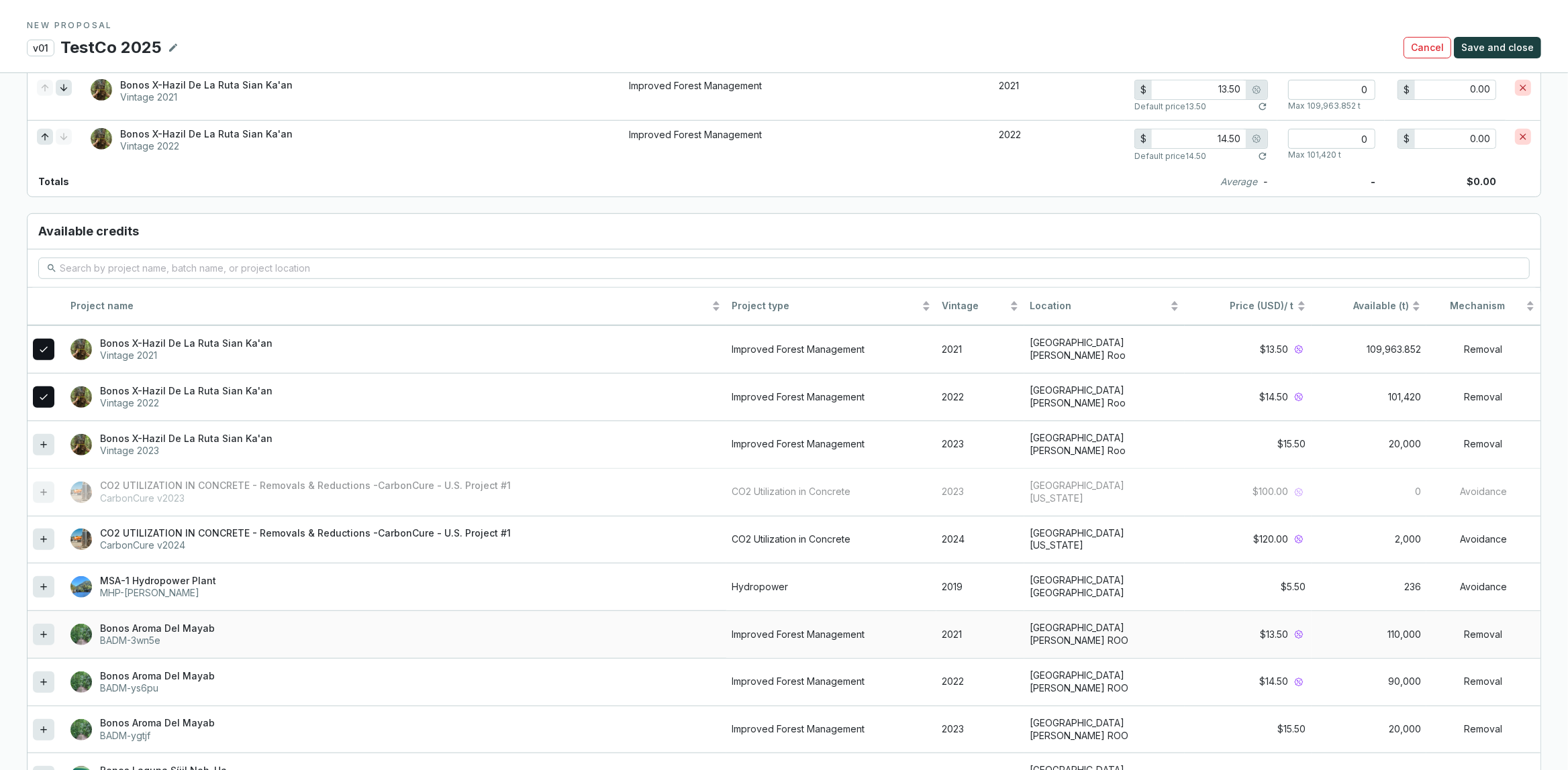
scroll to position [1138, 0]
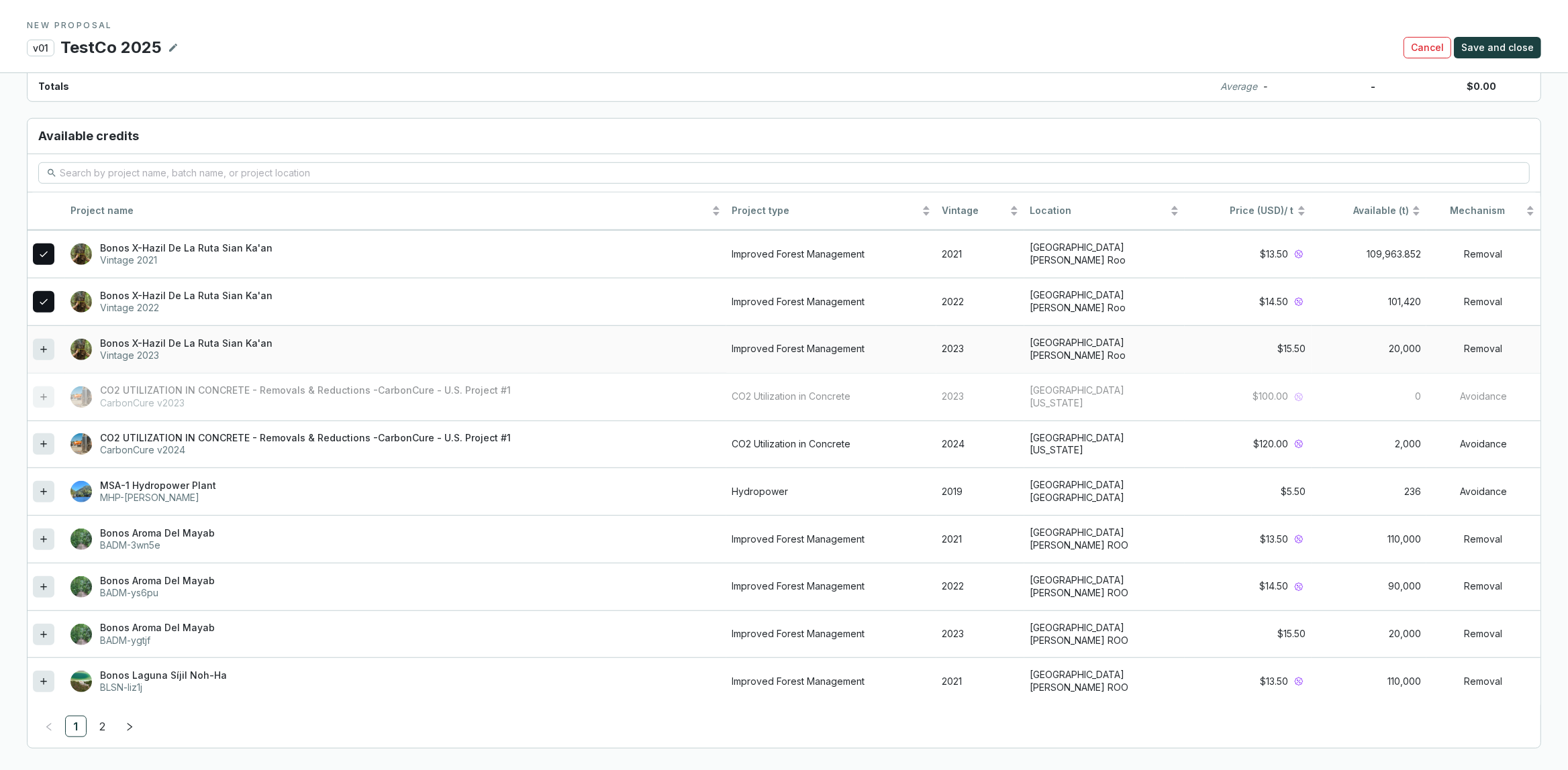
click at [45, 345] on icon at bounding box center [44, 349] width 11 height 16
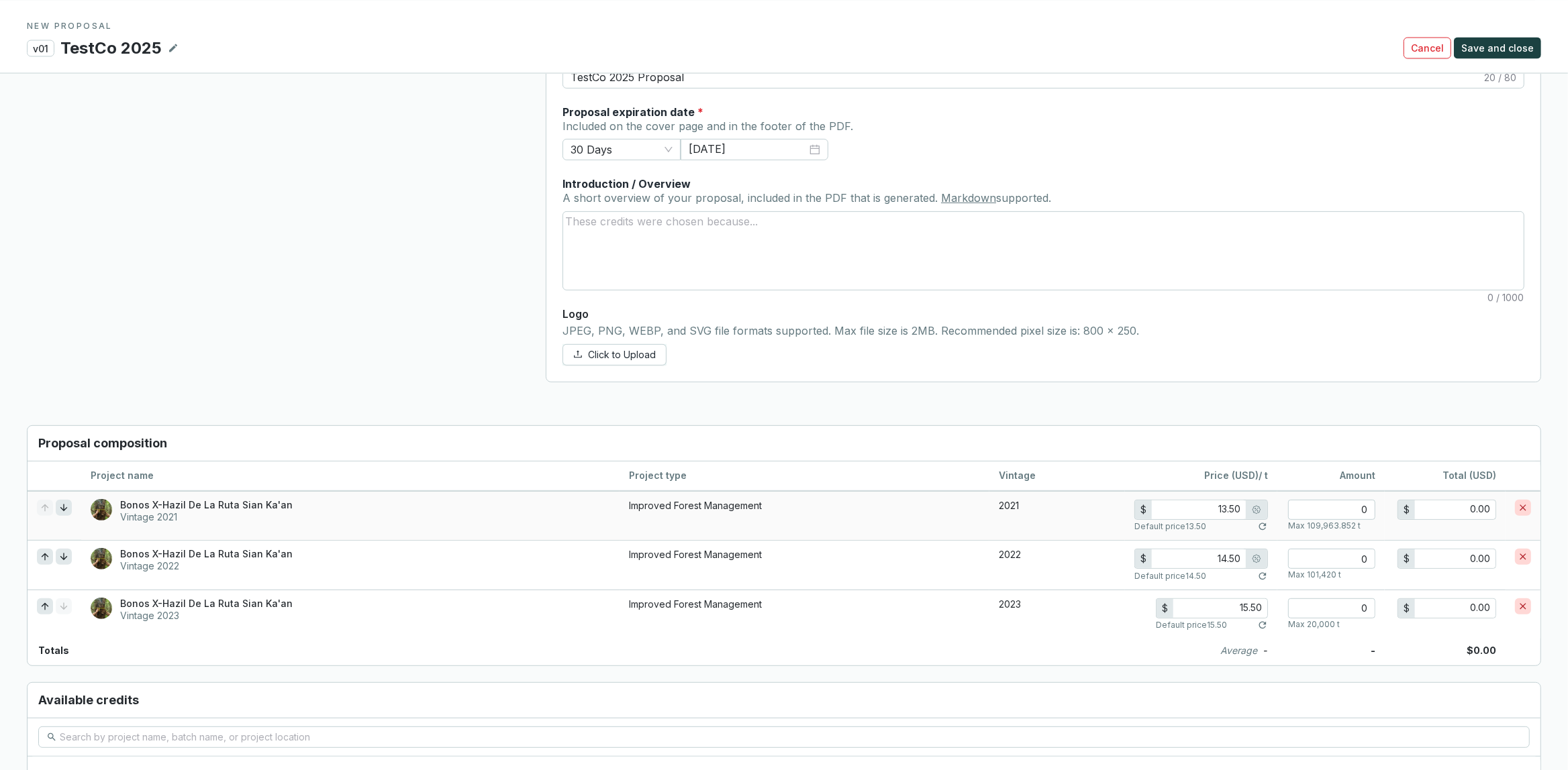
scroll to position [644, 0]
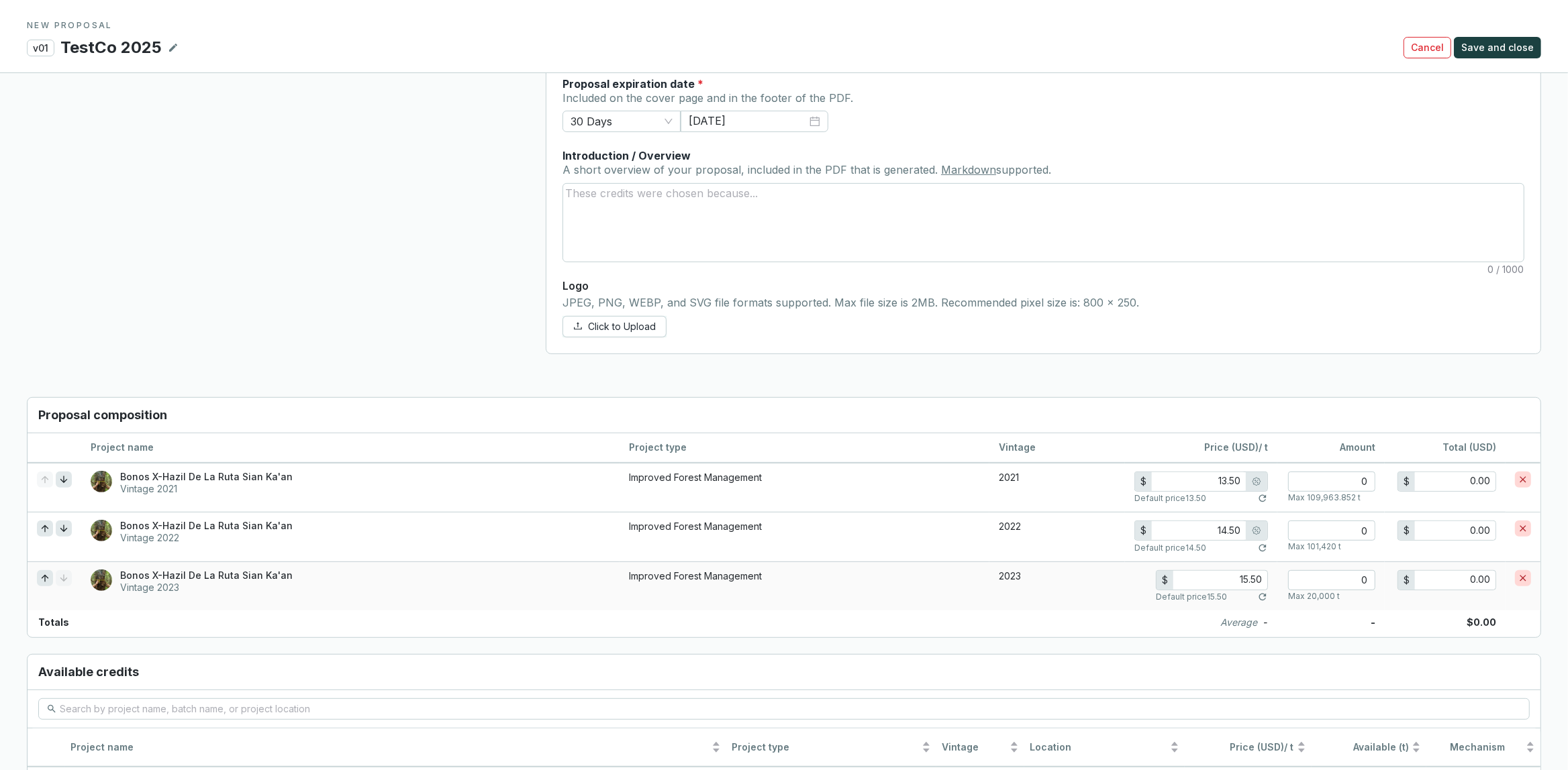
click at [50, 583] on icon at bounding box center [45, 578] width 11 height 16
click at [69, 530] on icon at bounding box center [64, 528] width 11 height 16
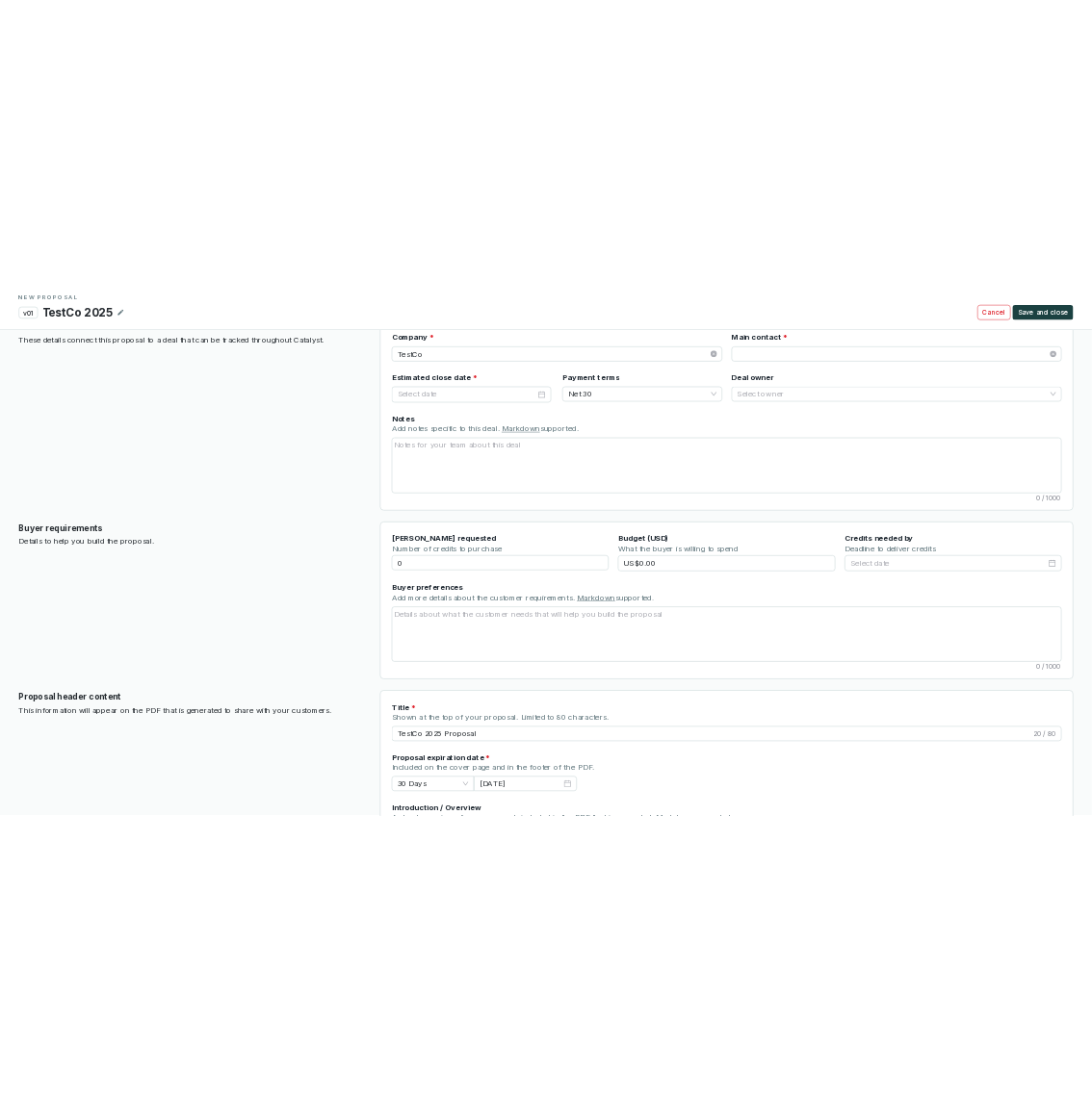
scroll to position [0, 0]
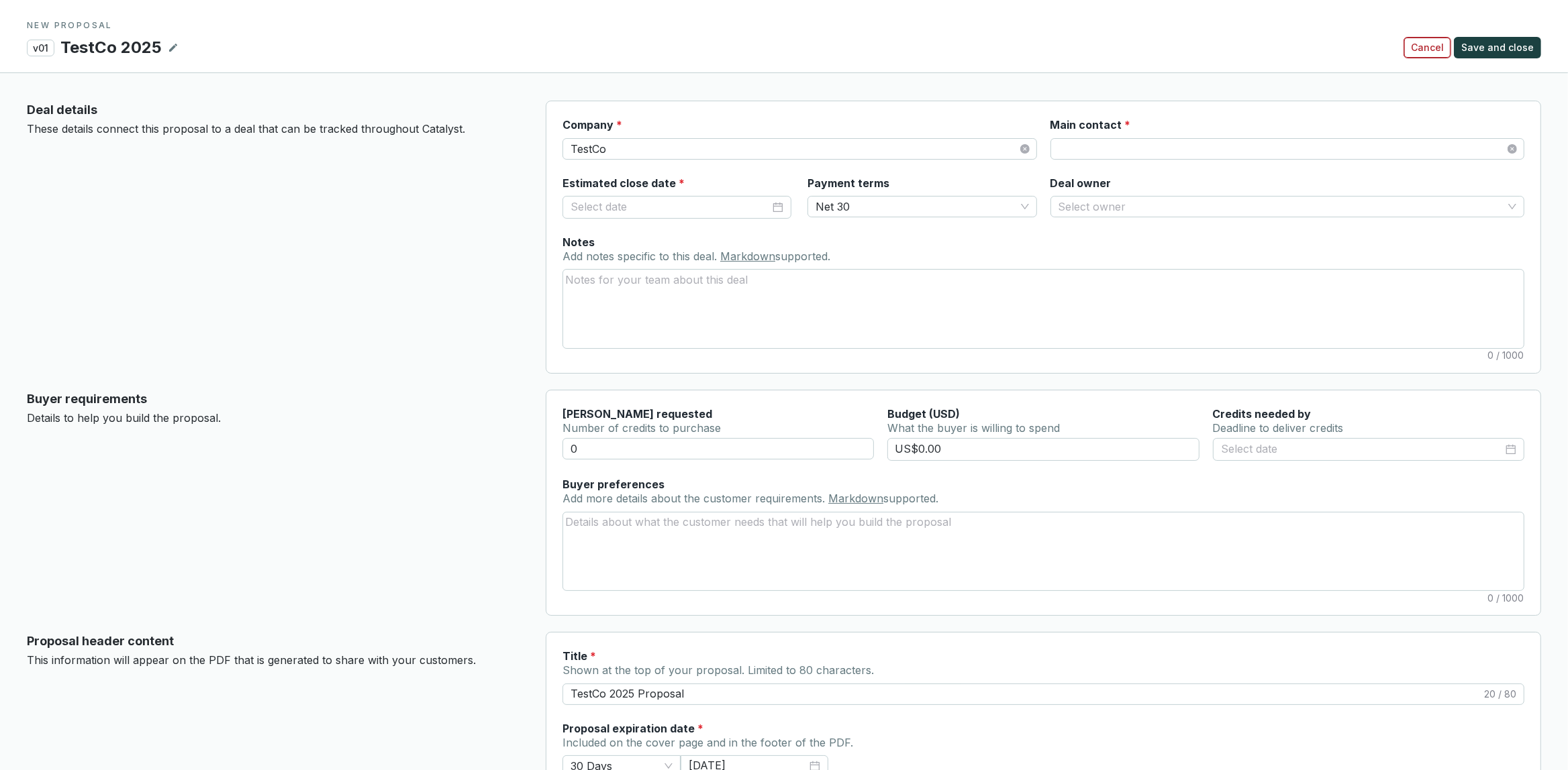
click at [1440, 47] on span "Cancel" at bounding box center [1427, 48] width 33 height 14
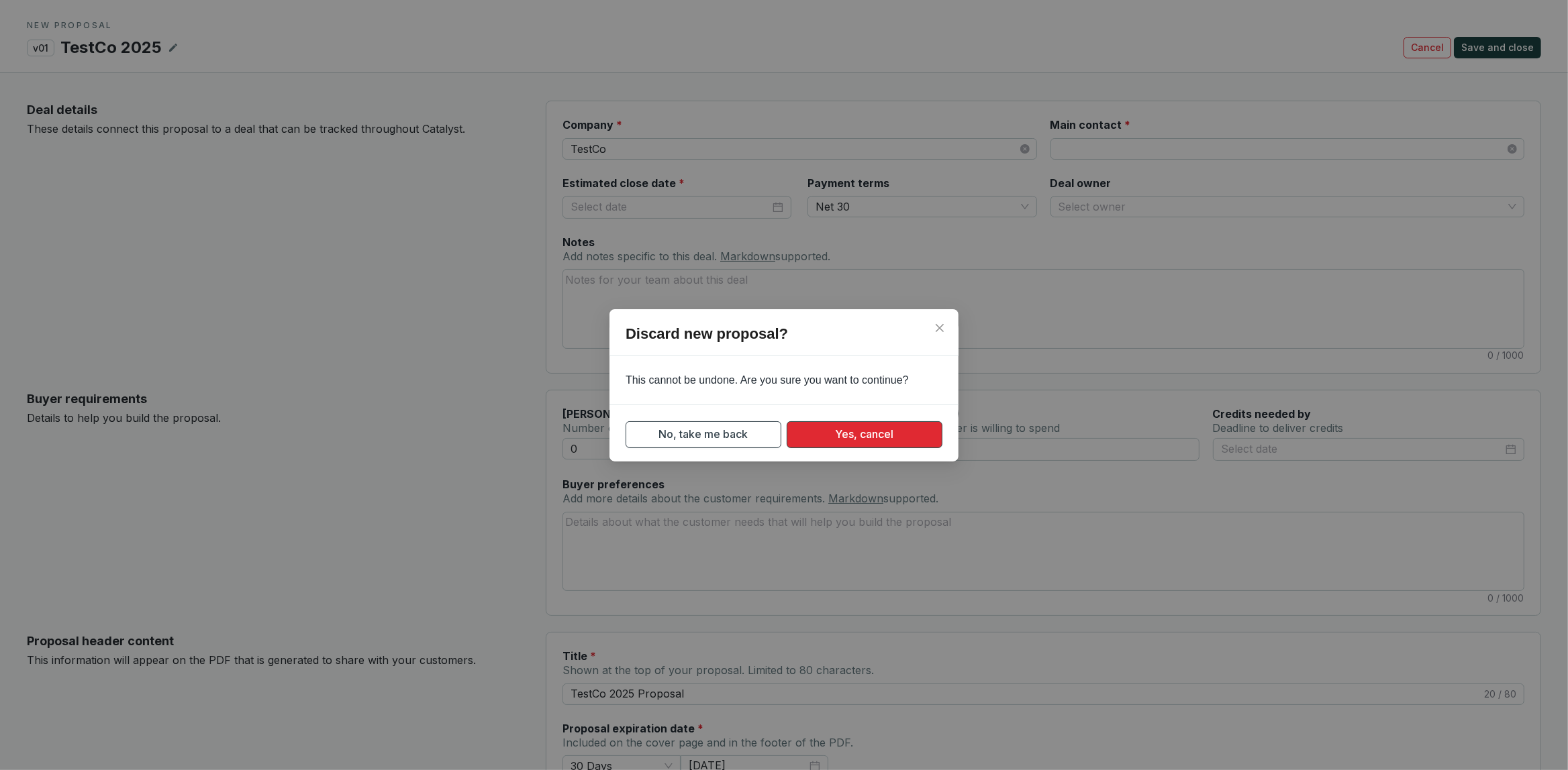
click at [855, 436] on span "Yes, cancel" at bounding box center [864, 434] width 58 height 16
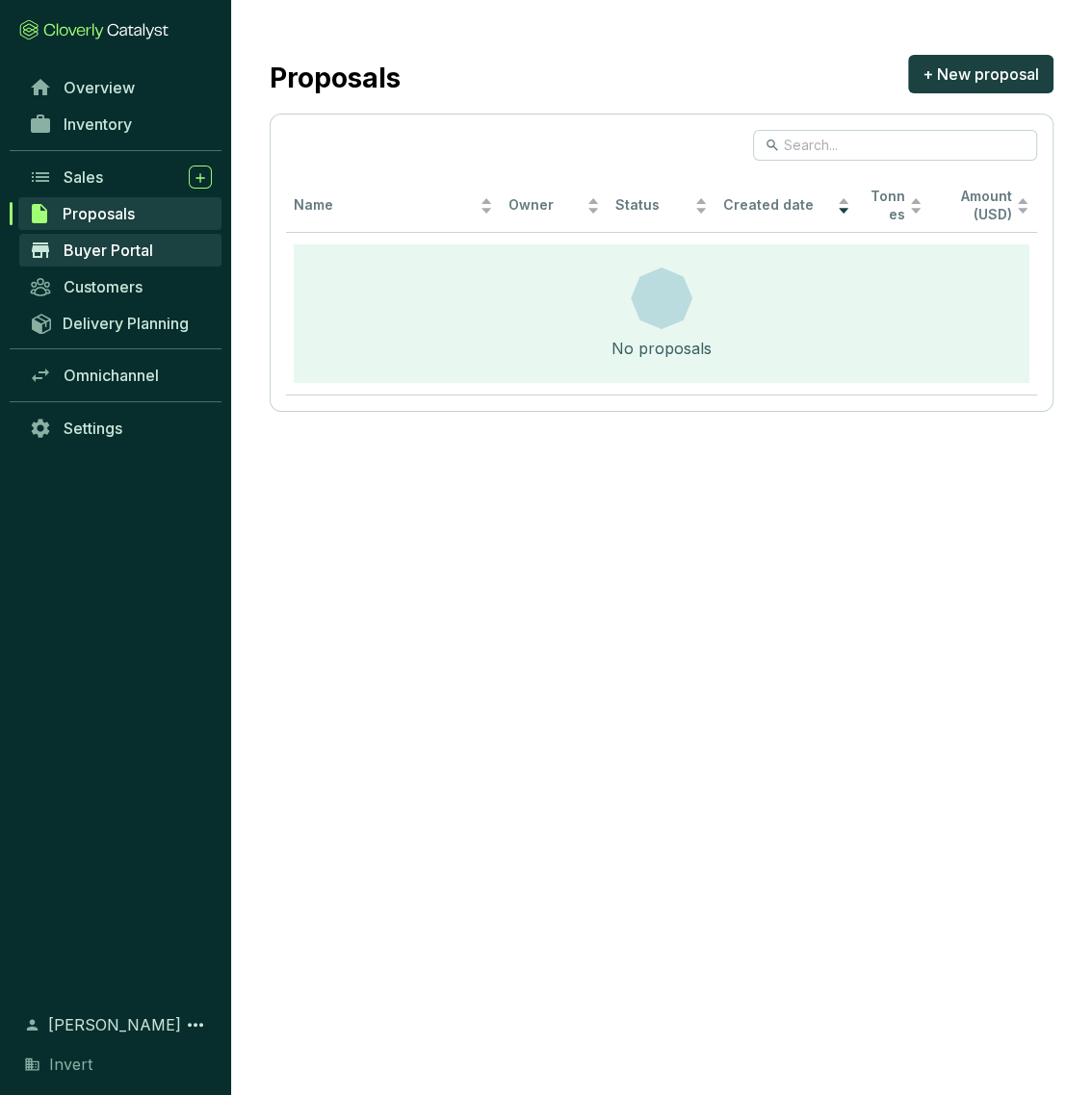
click at [145, 248] on span "Buyer Portal" at bounding box center [108, 250] width 90 height 20
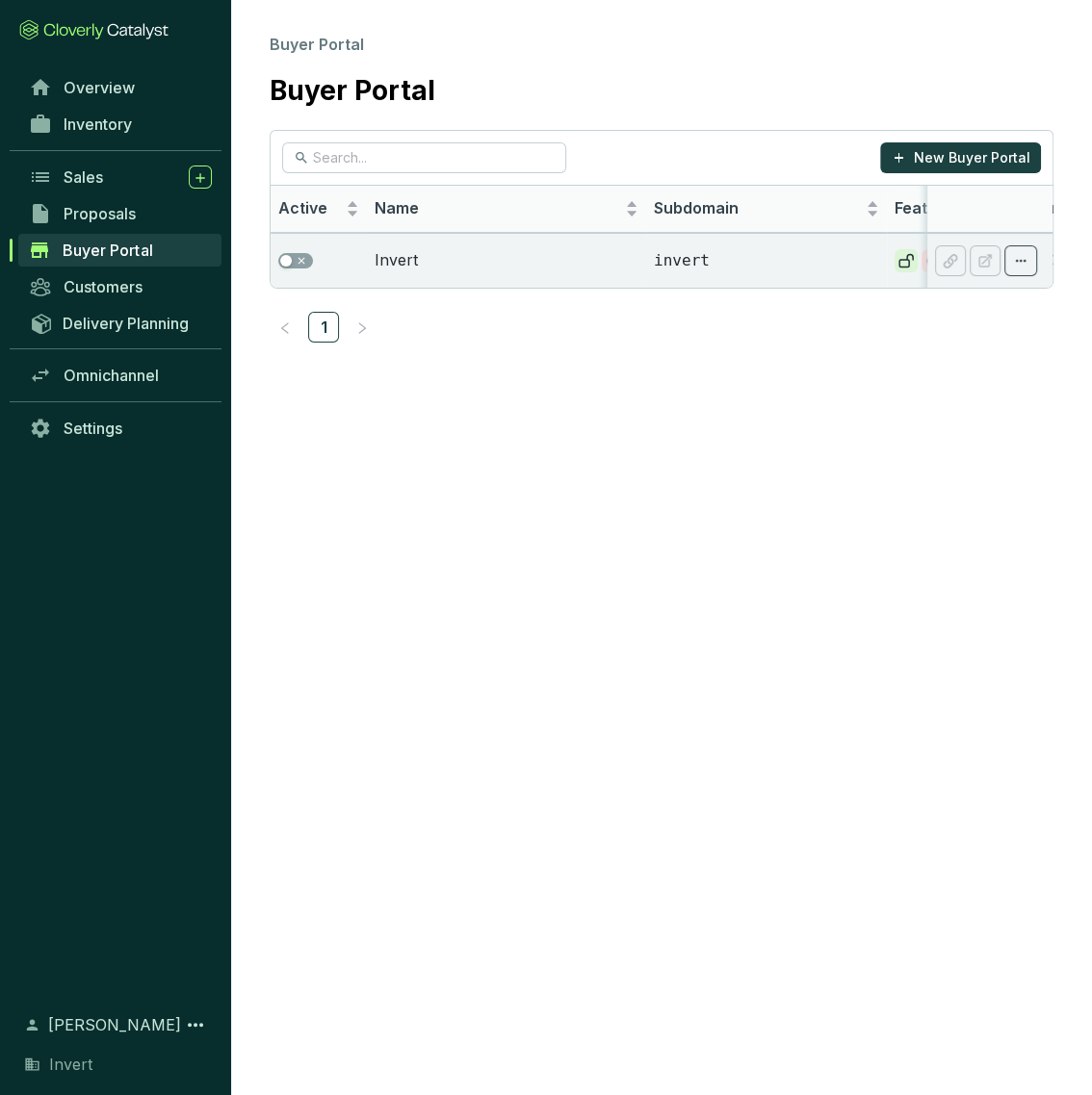
click at [621, 513] on section "Buyer Portal Buyer Portal New Buyer Portal Active Name Subdomain Features Creat…" at bounding box center [546, 548] width 1092 height 1095
